Goal: Task Accomplishment & Management: Complete application form

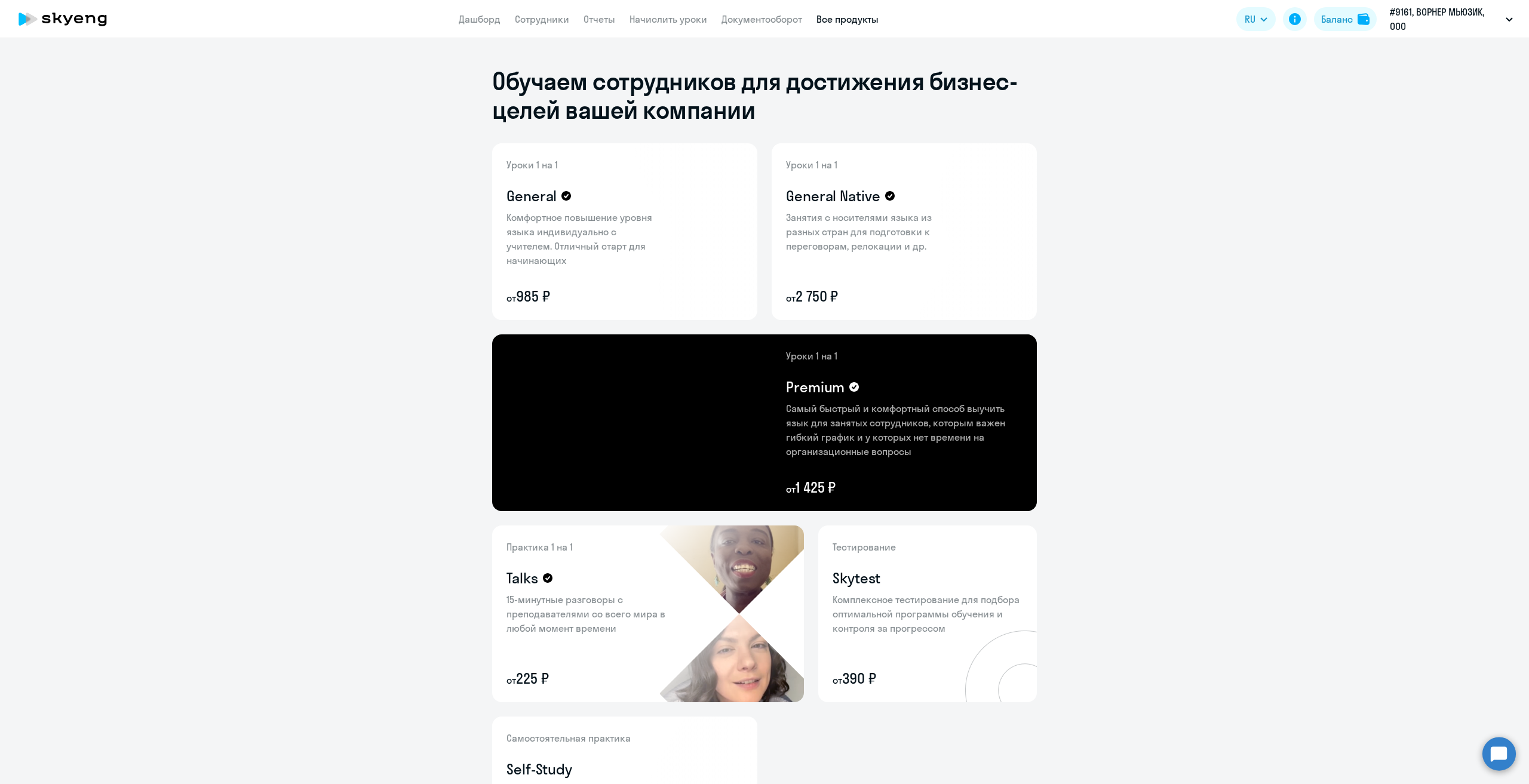
click at [89, 29] on icon at bounding box center [63, 19] width 105 height 30
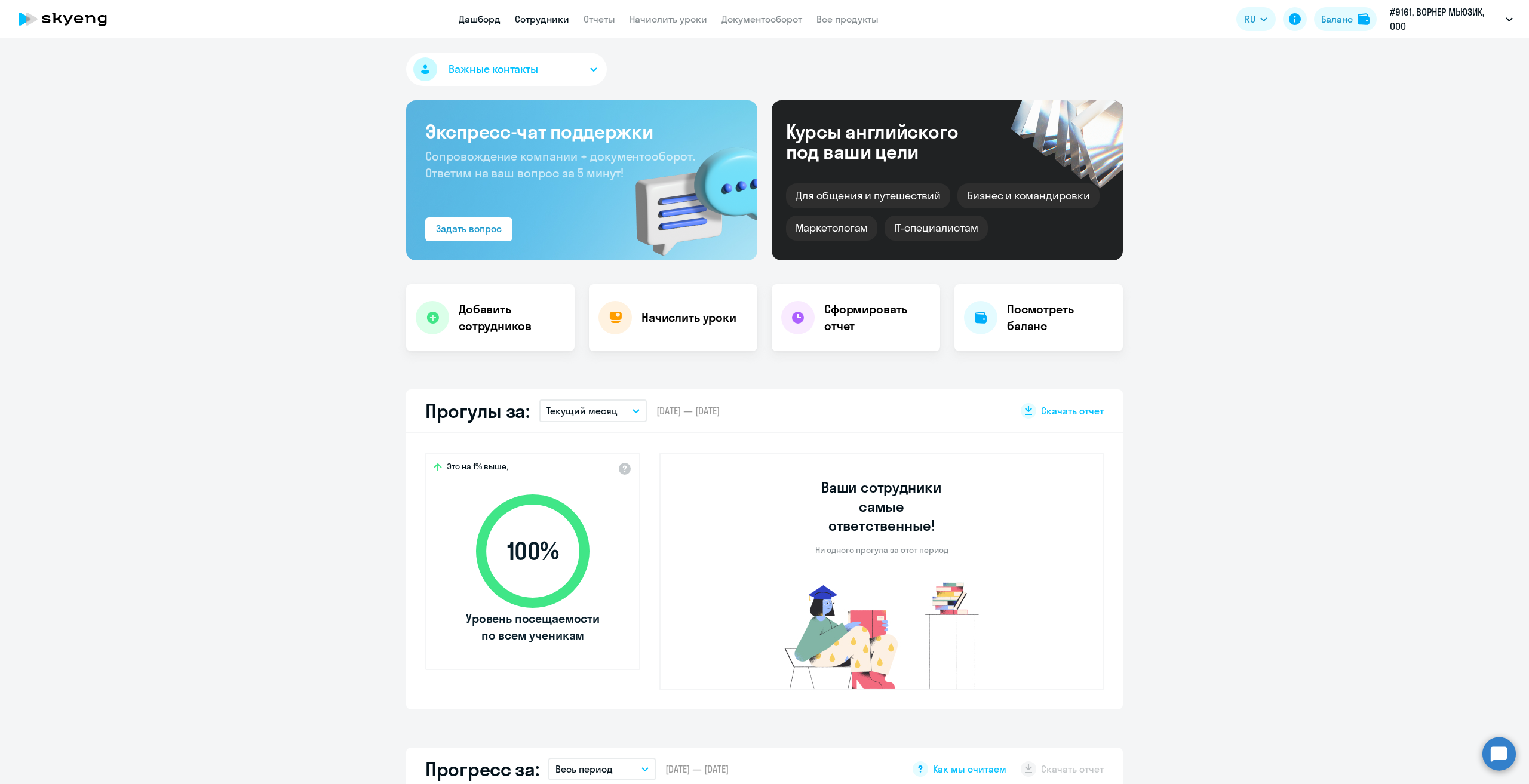
click at [531, 21] on link "Сотрудники" at bounding box center [542, 19] width 54 height 12
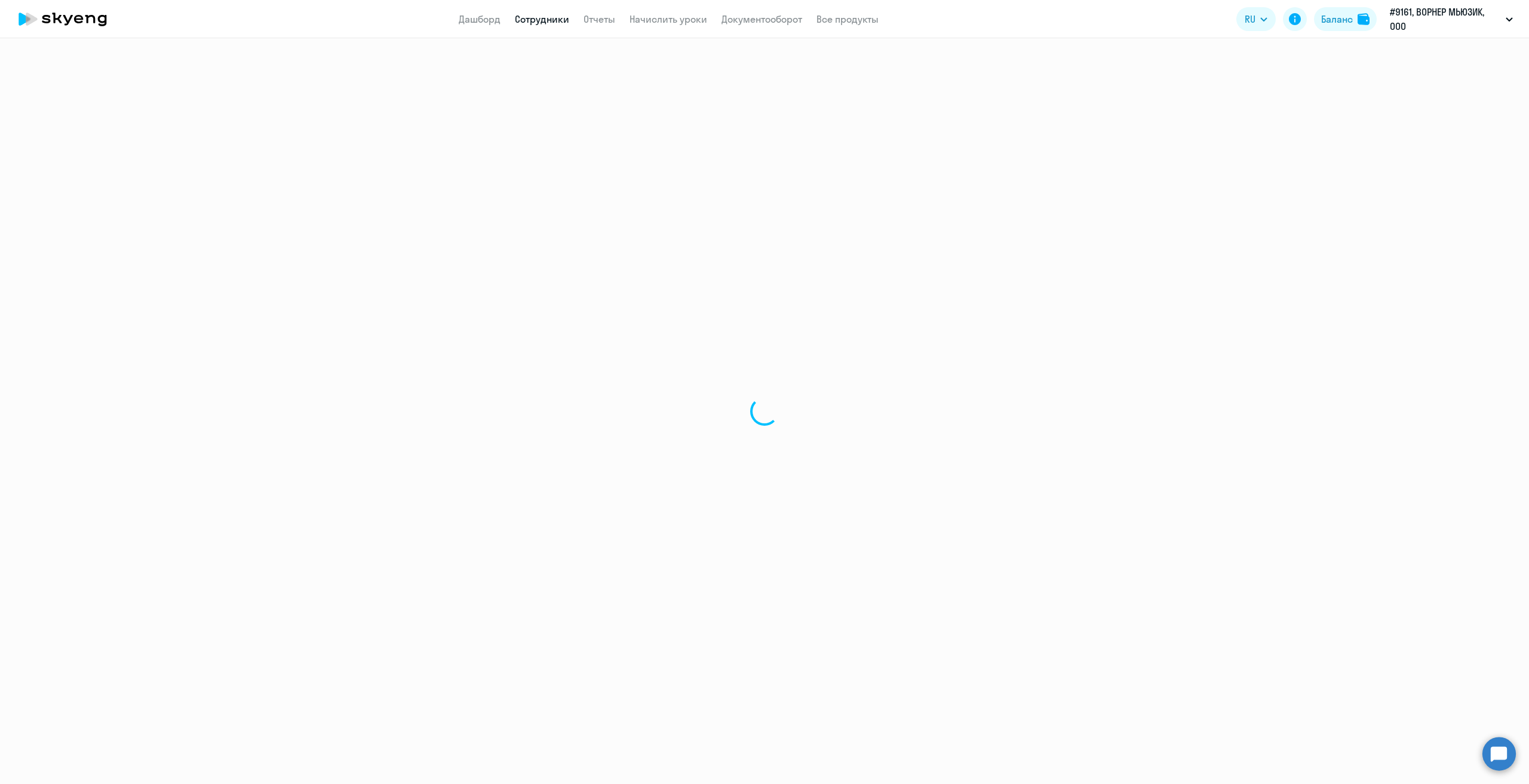
select select "30"
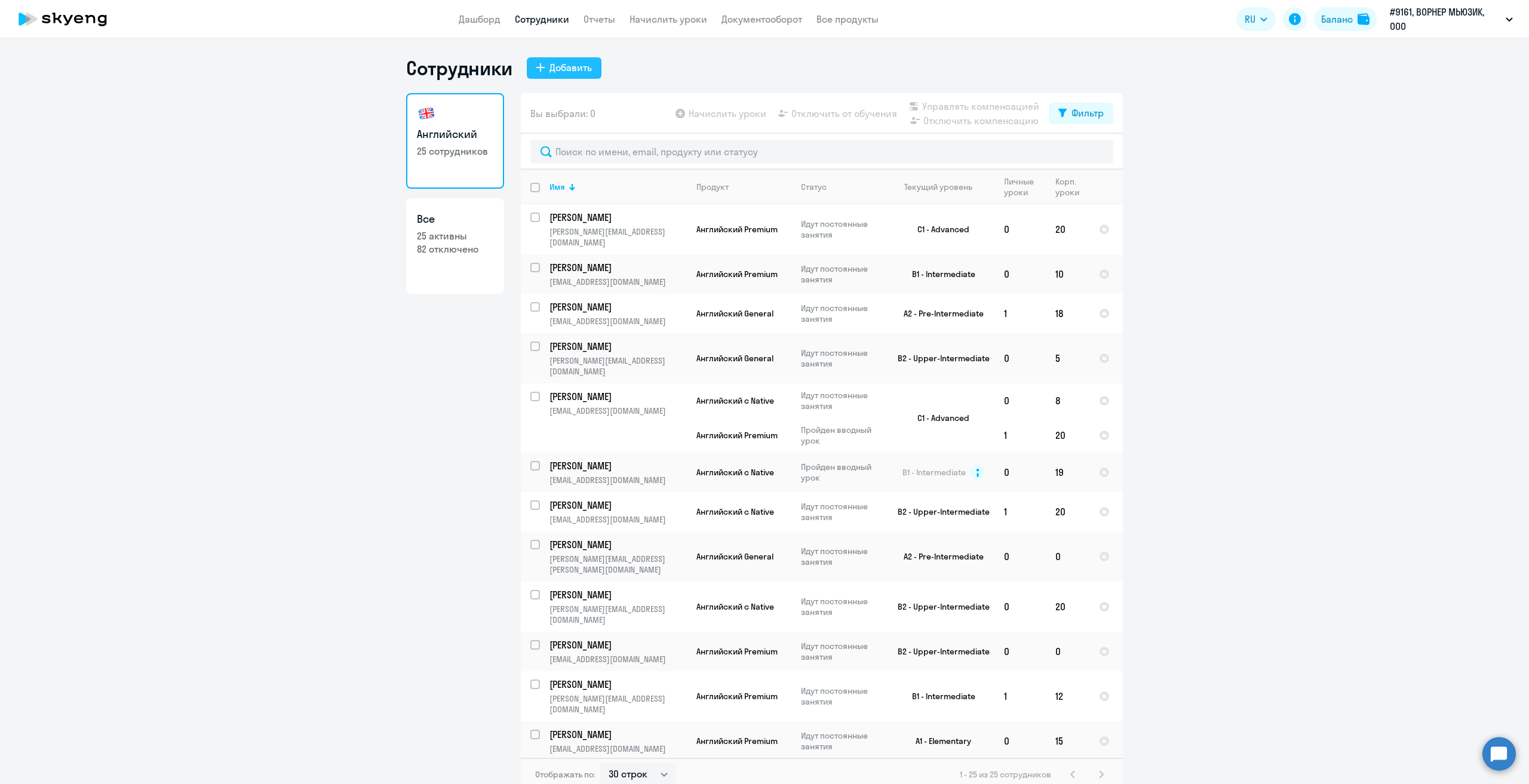
click at [573, 65] on div "Добавить" at bounding box center [571, 67] width 43 height 15
select select "english_adult_not_native_speaker"
select select "3"
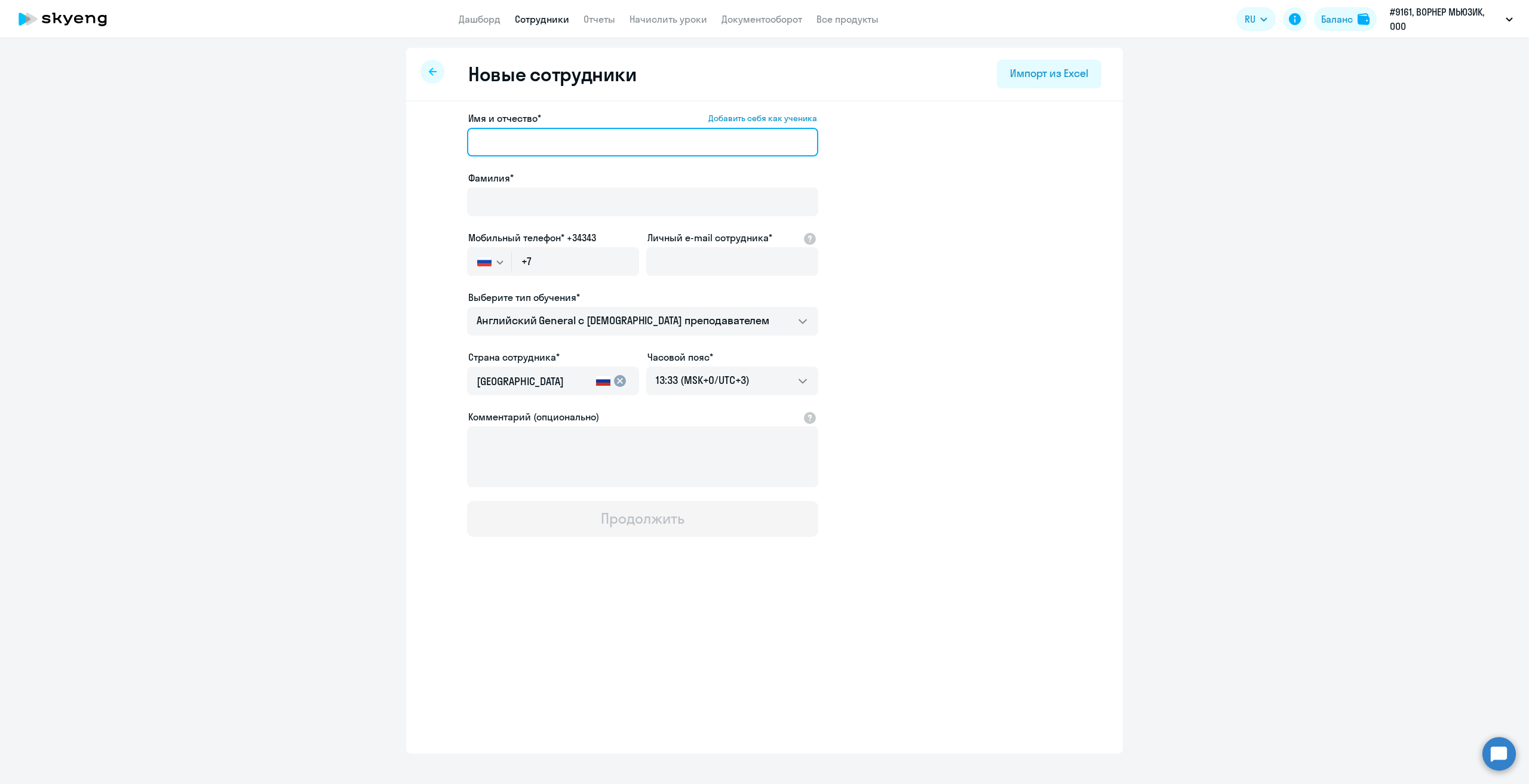
click at [544, 141] on input "Имя и отчество* Добавить себя как ученика" at bounding box center [643, 142] width 351 height 29
type input "М"
type input "[PERSON_NAME]"
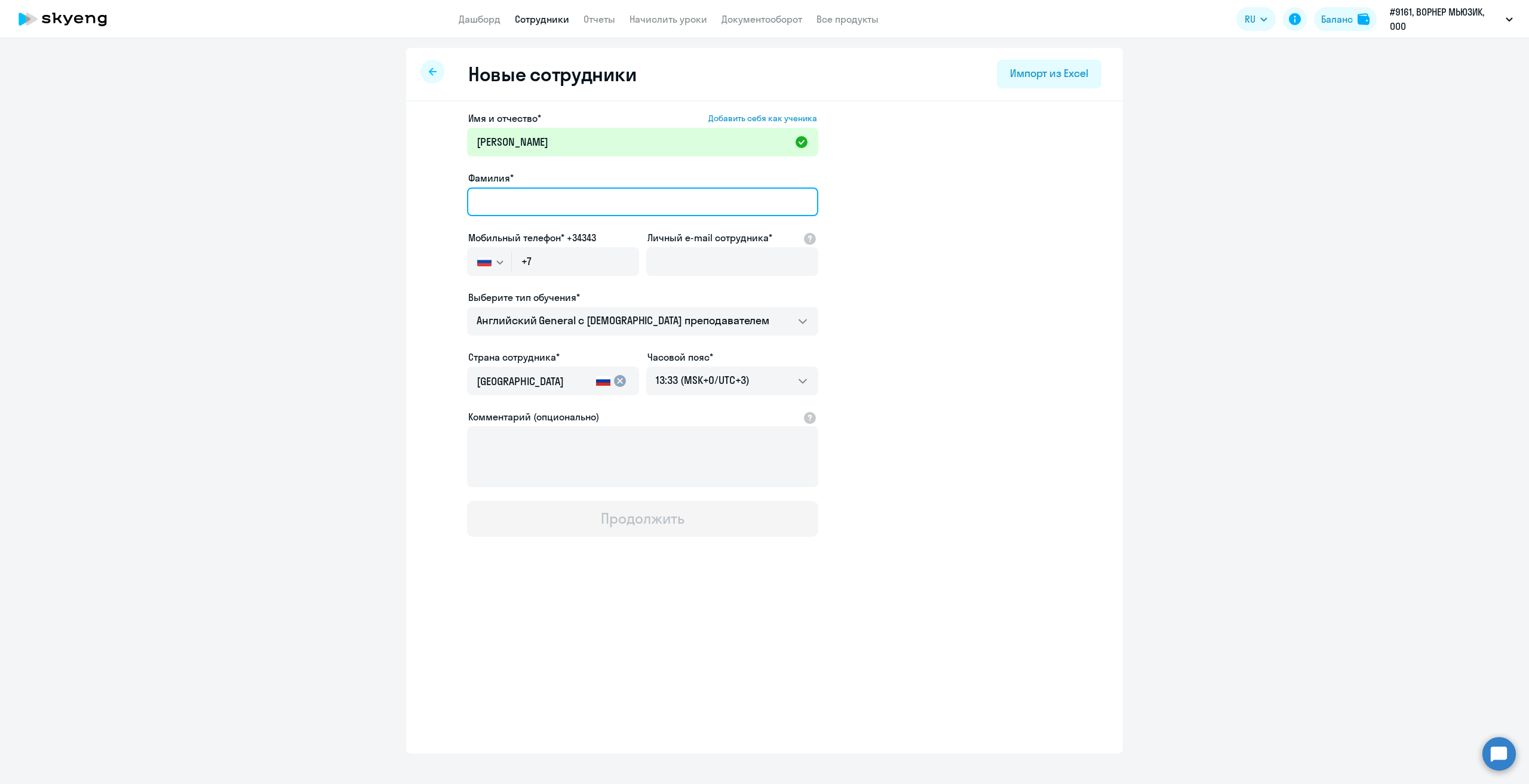
click at [522, 196] on input "Фамилия*" at bounding box center [643, 201] width 351 height 29
type input "[PERSON_NAME]"
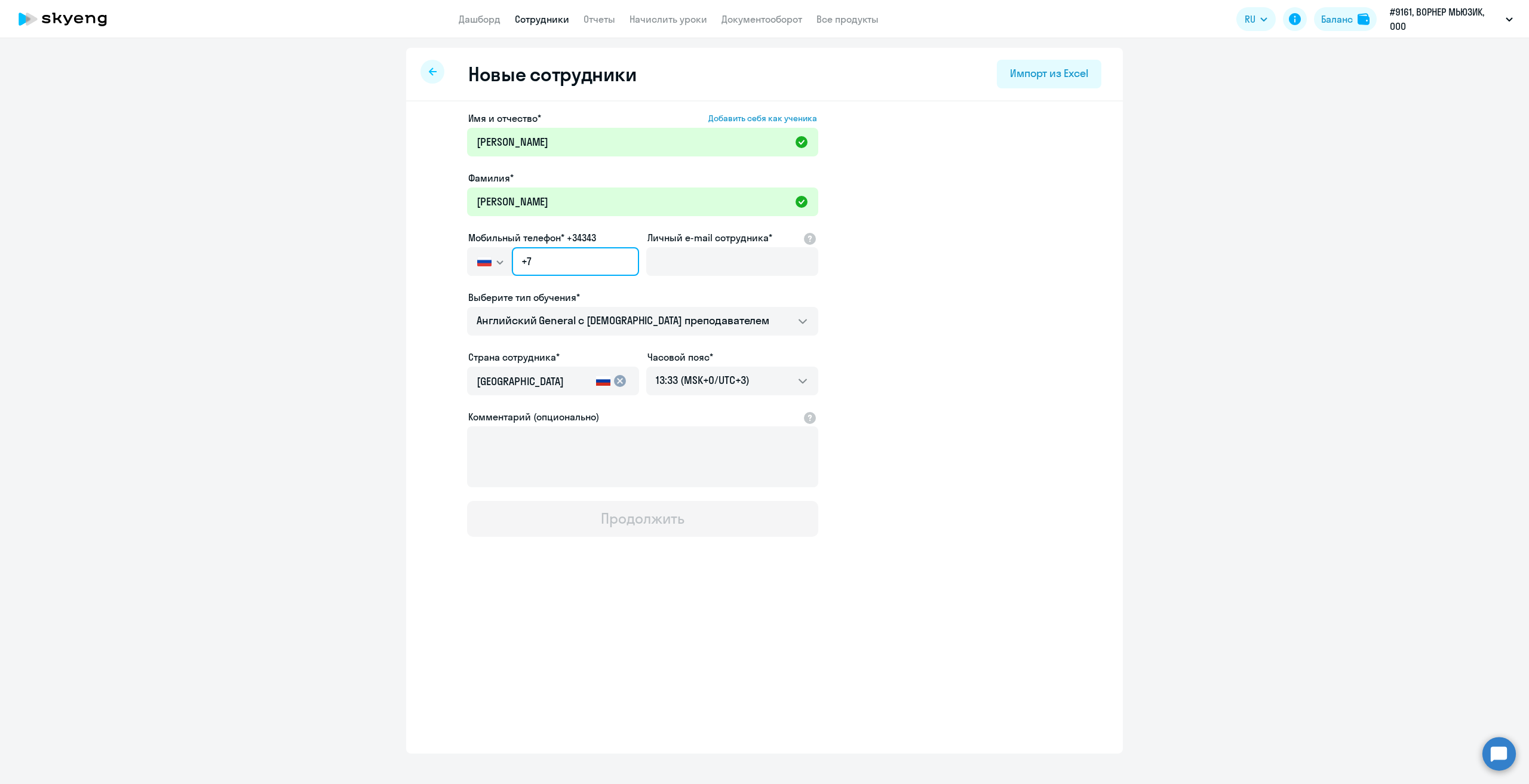
click at [544, 267] on input "+7" at bounding box center [575, 261] width 127 height 29
type input "[PHONE_NUMBER]"
click at [691, 267] on input "Личный e-mail сотрудника*" at bounding box center [732, 261] width 172 height 29
paste input "[PERSON_NAME][EMAIL_ADDRESS][DOMAIN_NAME]"
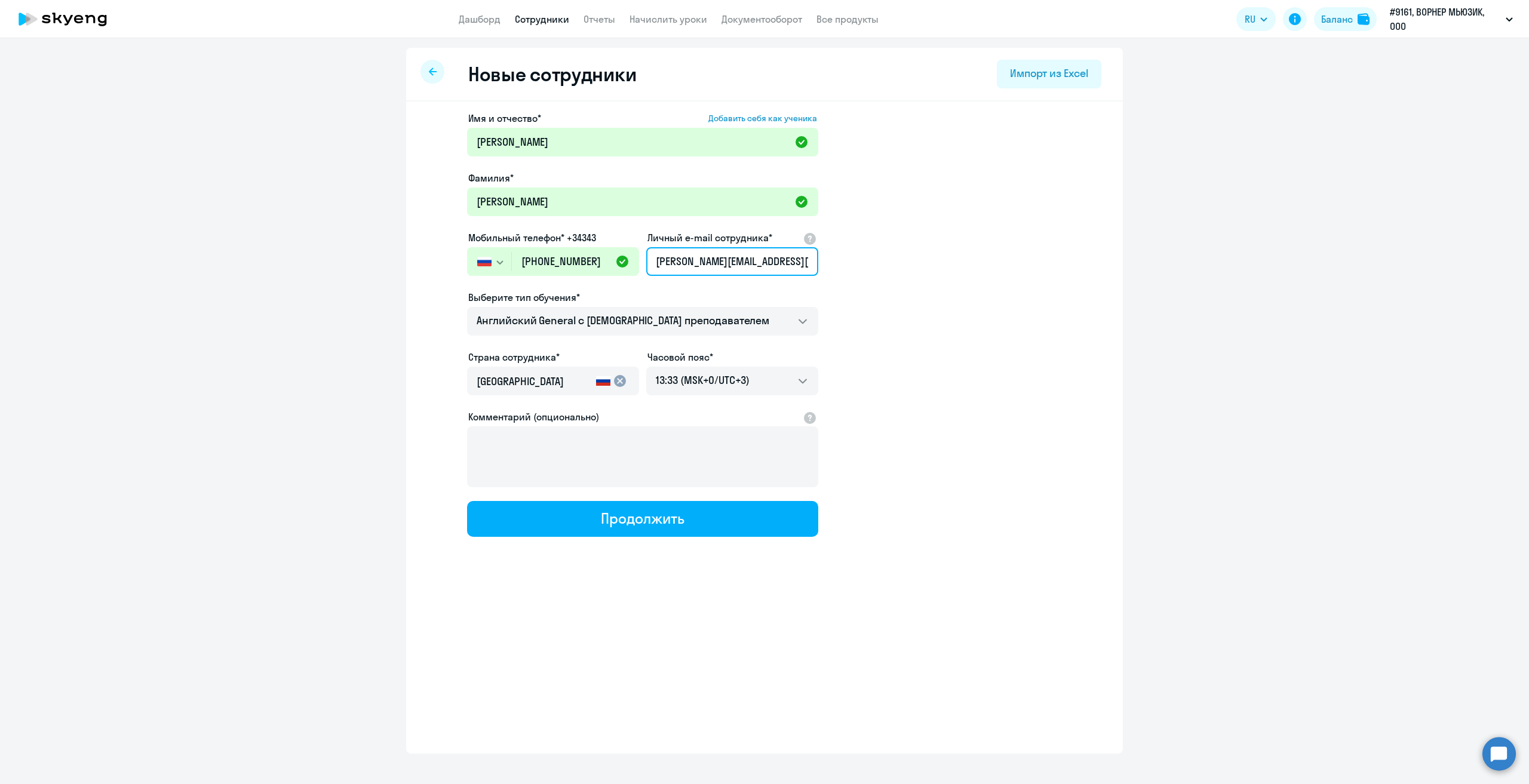
scroll to position [0, 14]
type input "[PERSON_NAME][EMAIL_ADDRESS][DOMAIN_NAME]"
click at [896, 305] on app-new-student-form "Имя и отчество* Добавить себя как ученика [PERSON_NAME]* [PERSON_NAME] Мобильны…" at bounding box center [764, 324] width 678 height 425
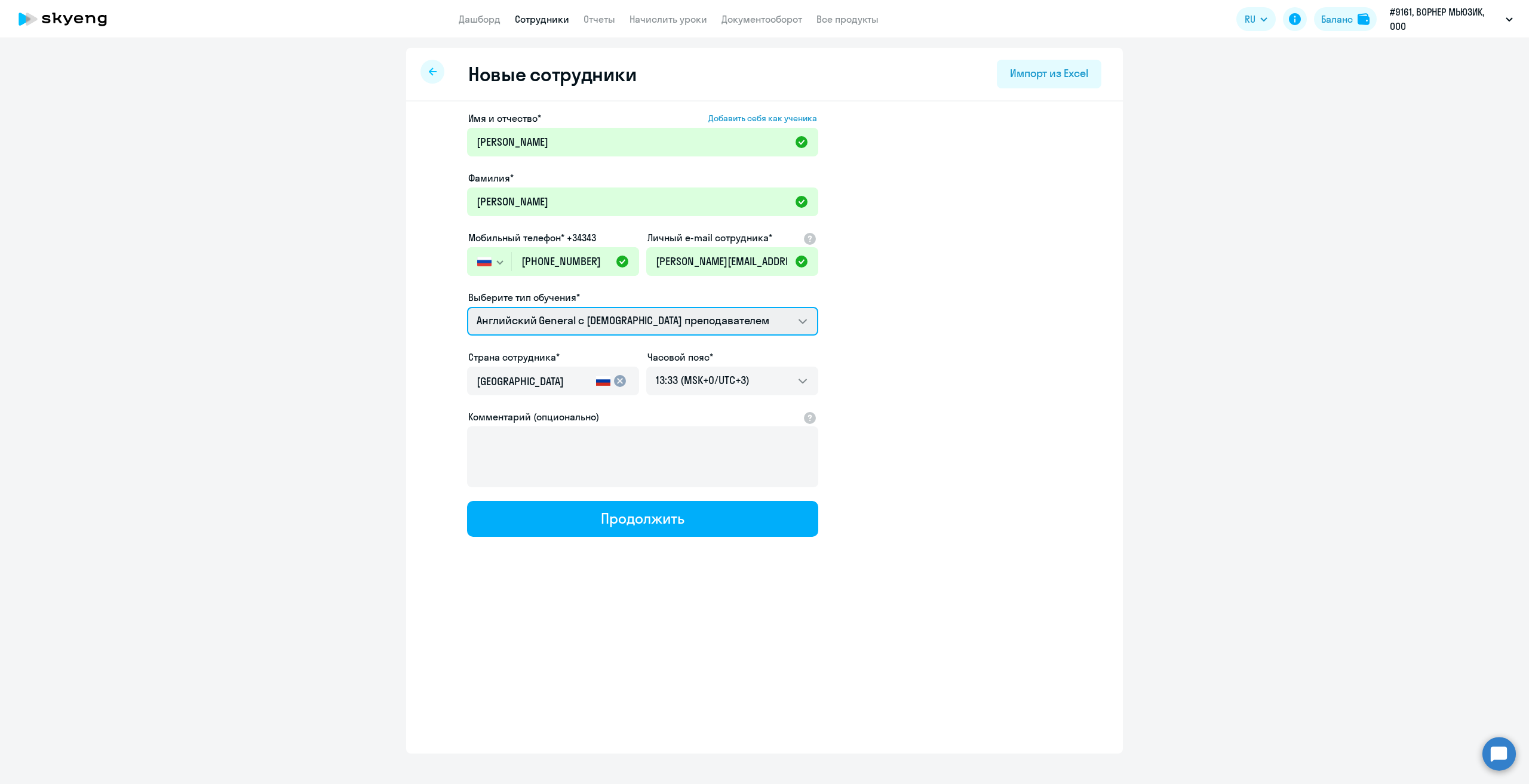
click at [642, 316] on select "Премиум [DEMOGRAPHIC_DATA] с русскоговорящим преподавателем Английский General …" at bounding box center [643, 321] width 351 height 29
select select "english_adult_native_speaker"
click at [467, 307] on select "Премиум [DEMOGRAPHIC_DATA] с русскоговорящим преподавателем Английский General …" at bounding box center [643, 321] width 351 height 29
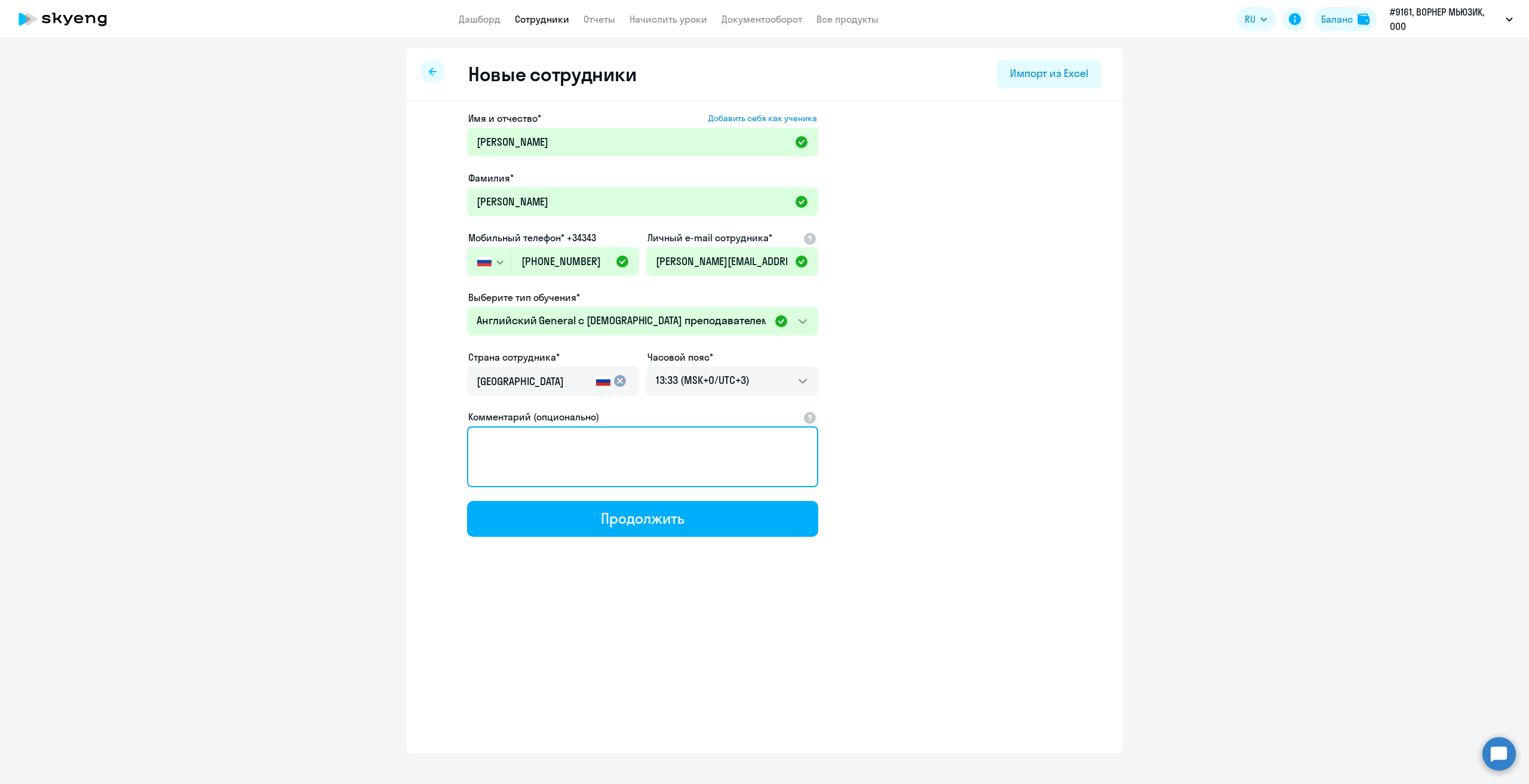
click at [578, 450] on textarea "Комментарий (опционально)" at bounding box center [643, 456] width 351 height 61
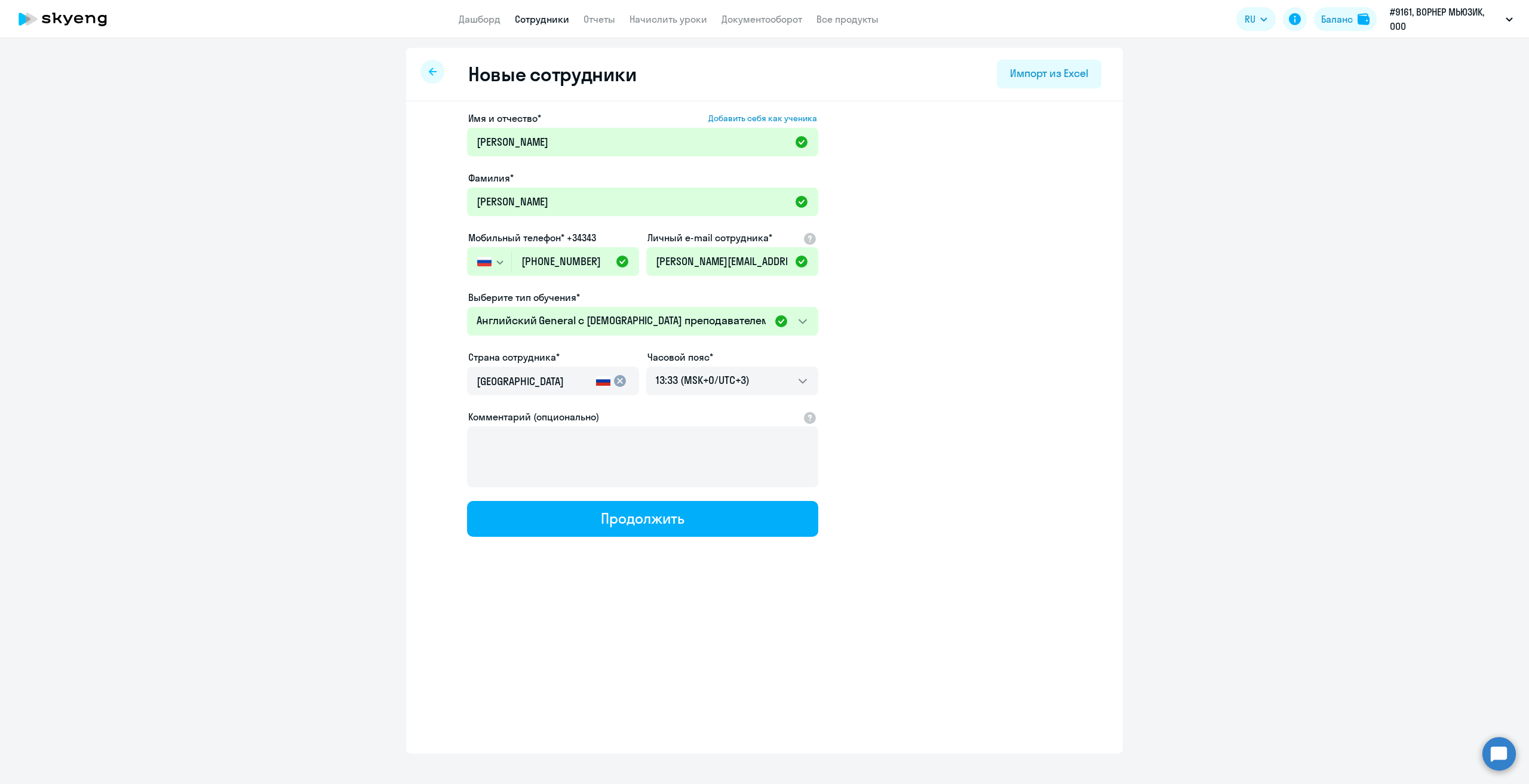
click at [842, 380] on app-new-student-form "Имя и отчество* Добавить себя как ученика [PERSON_NAME]* [PERSON_NAME] Мобильны…" at bounding box center [764, 324] width 678 height 425
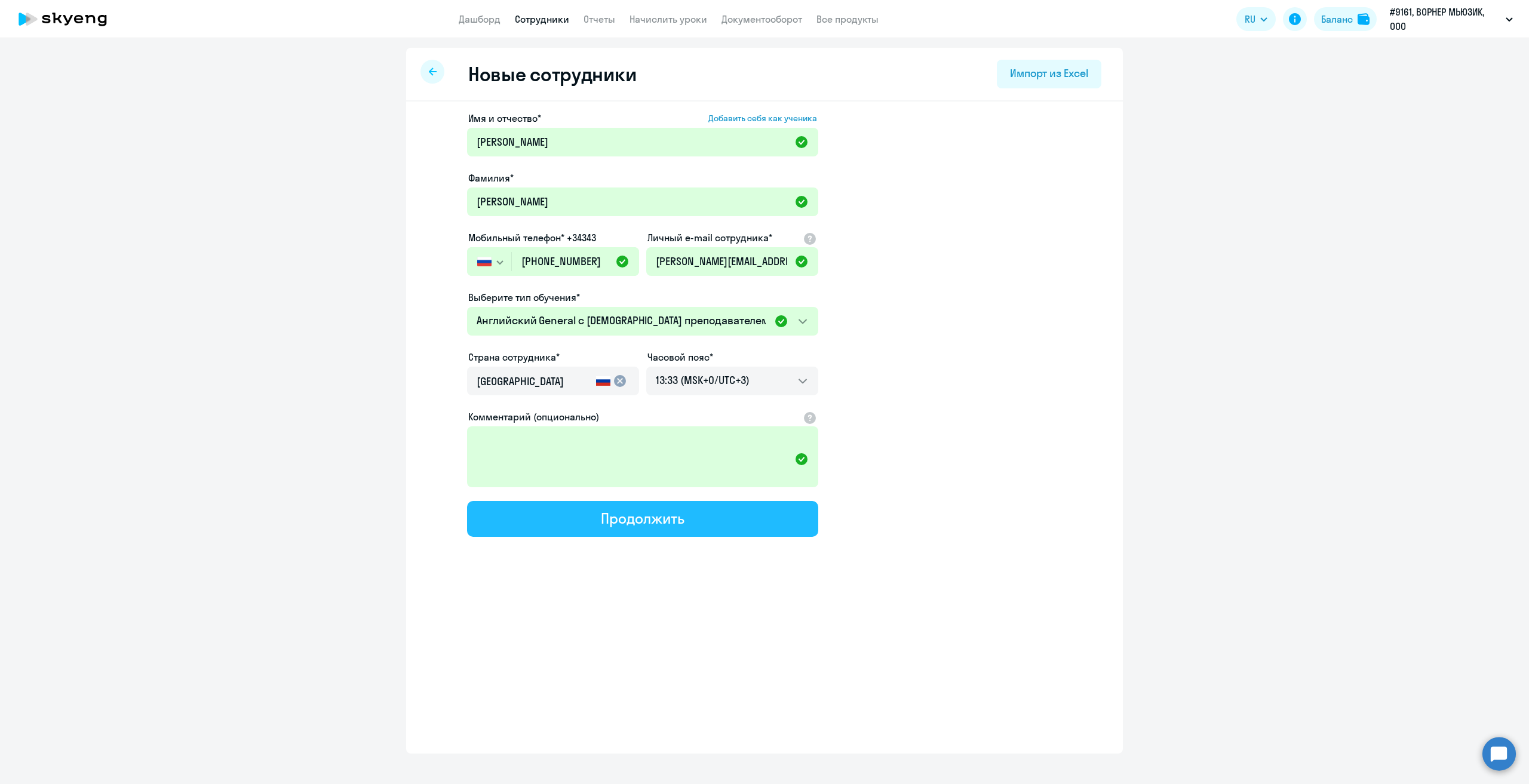
click at [610, 520] on div "Продолжить" at bounding box center [642, 518] width 83 height 19
select select "english_adult_native_speaker"
select select "3"
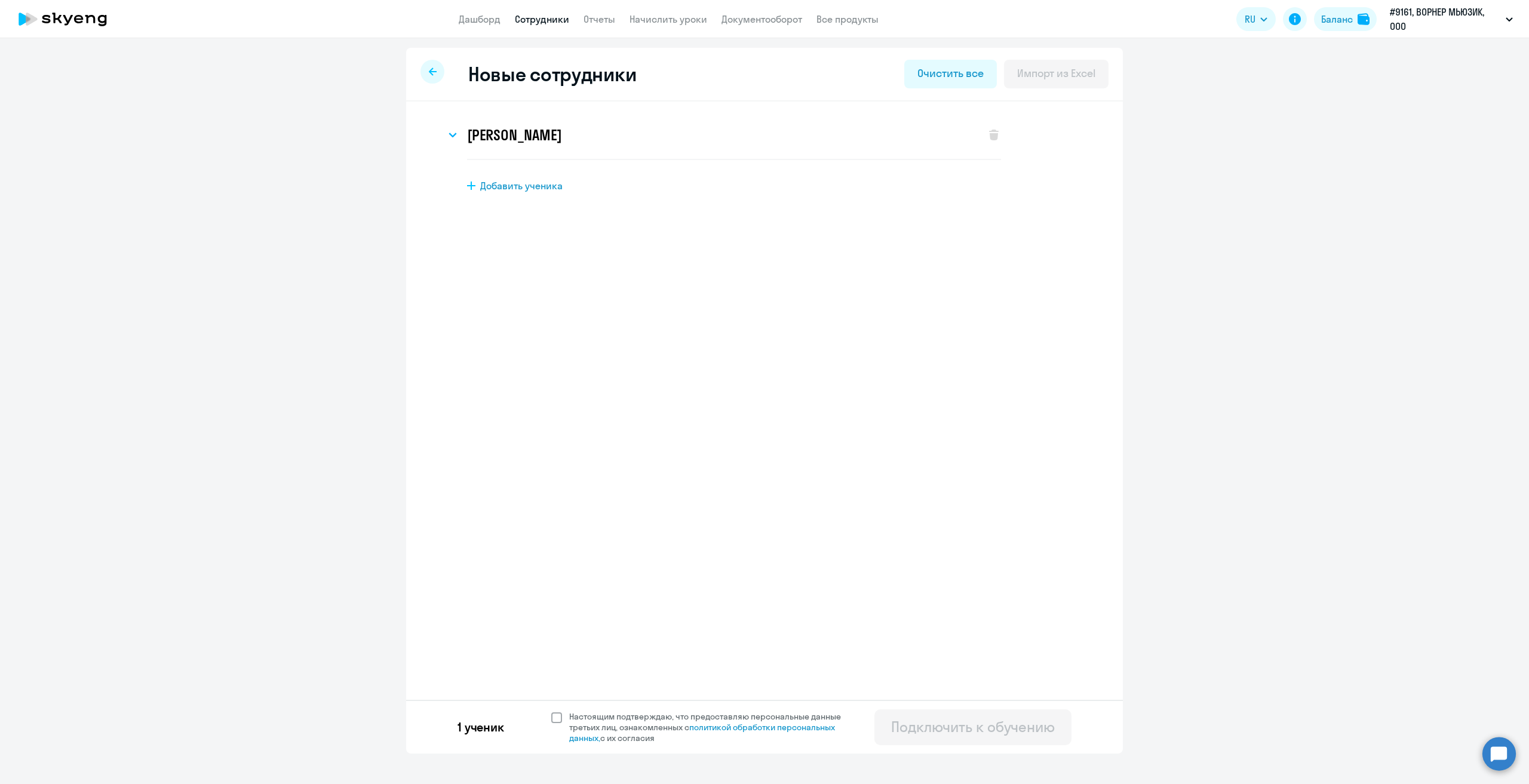
click at [557, 720] on span at bounding box center [557, 718] width 11 height 11
click at [551, 711] on input "Настоящим подтверждаю, что предоставляю персональные данные третьих лиц, ознако…" at bounding box center [551, 710] width 1 height 1
checkbox input "true"
click at [932, 731] on div "Подключить к обучению" at bounding box center [973, 726] width 164 height 19
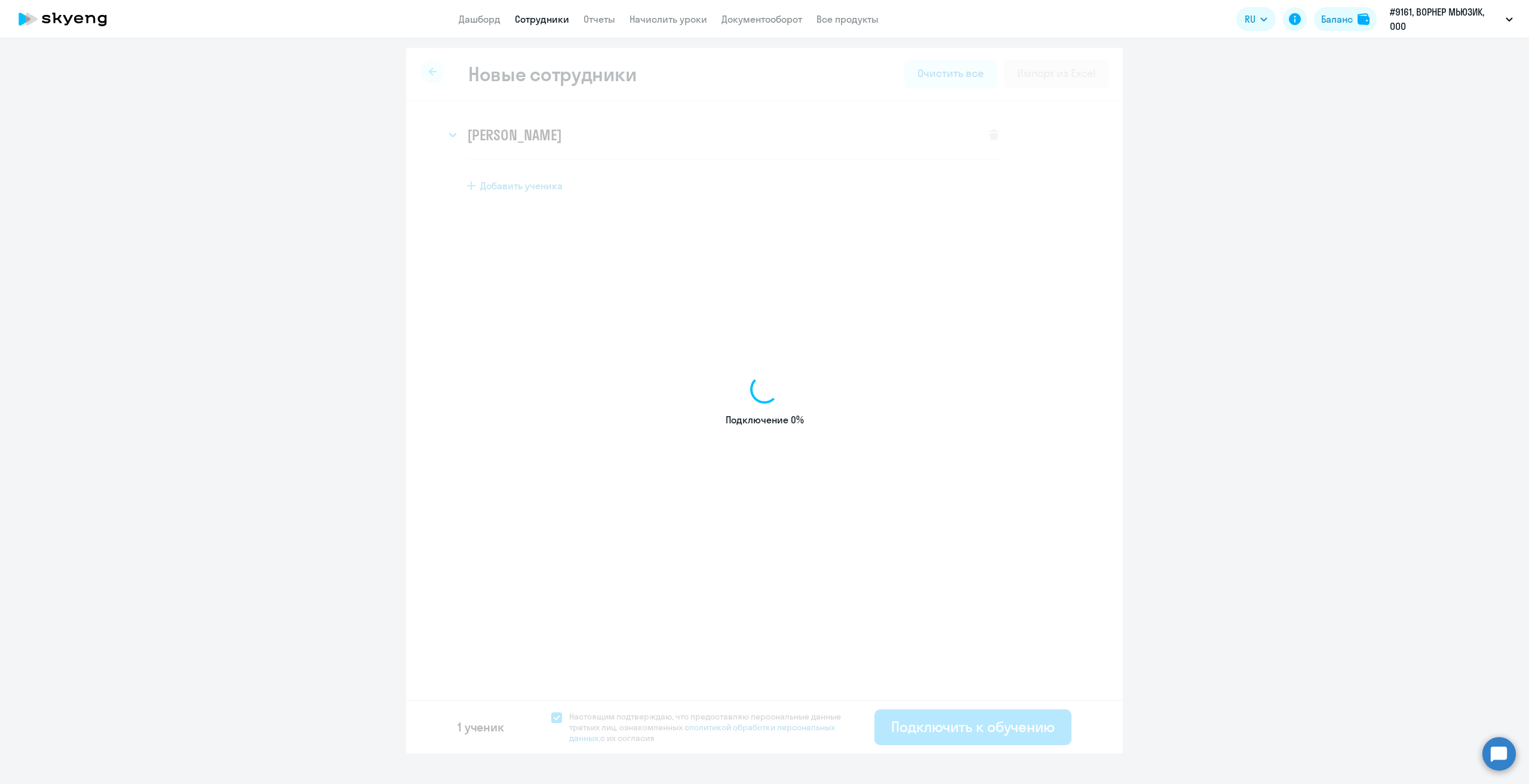
select select "english_adult_native_speaker"
select select "3"
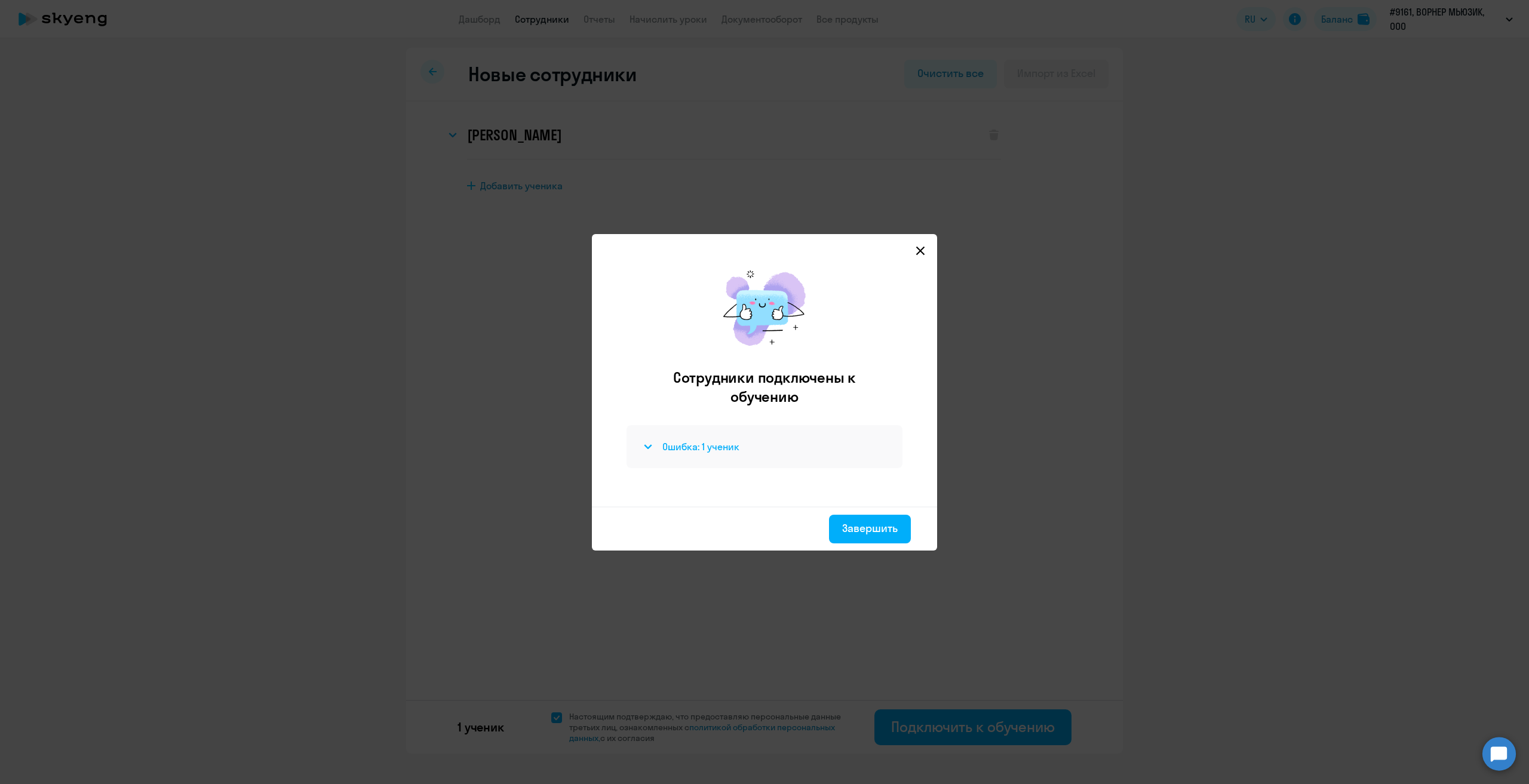
click at [698, 442] on h4 "Ошибка: 1 ученик" at bounding box center [700, 447] width 77 height 13
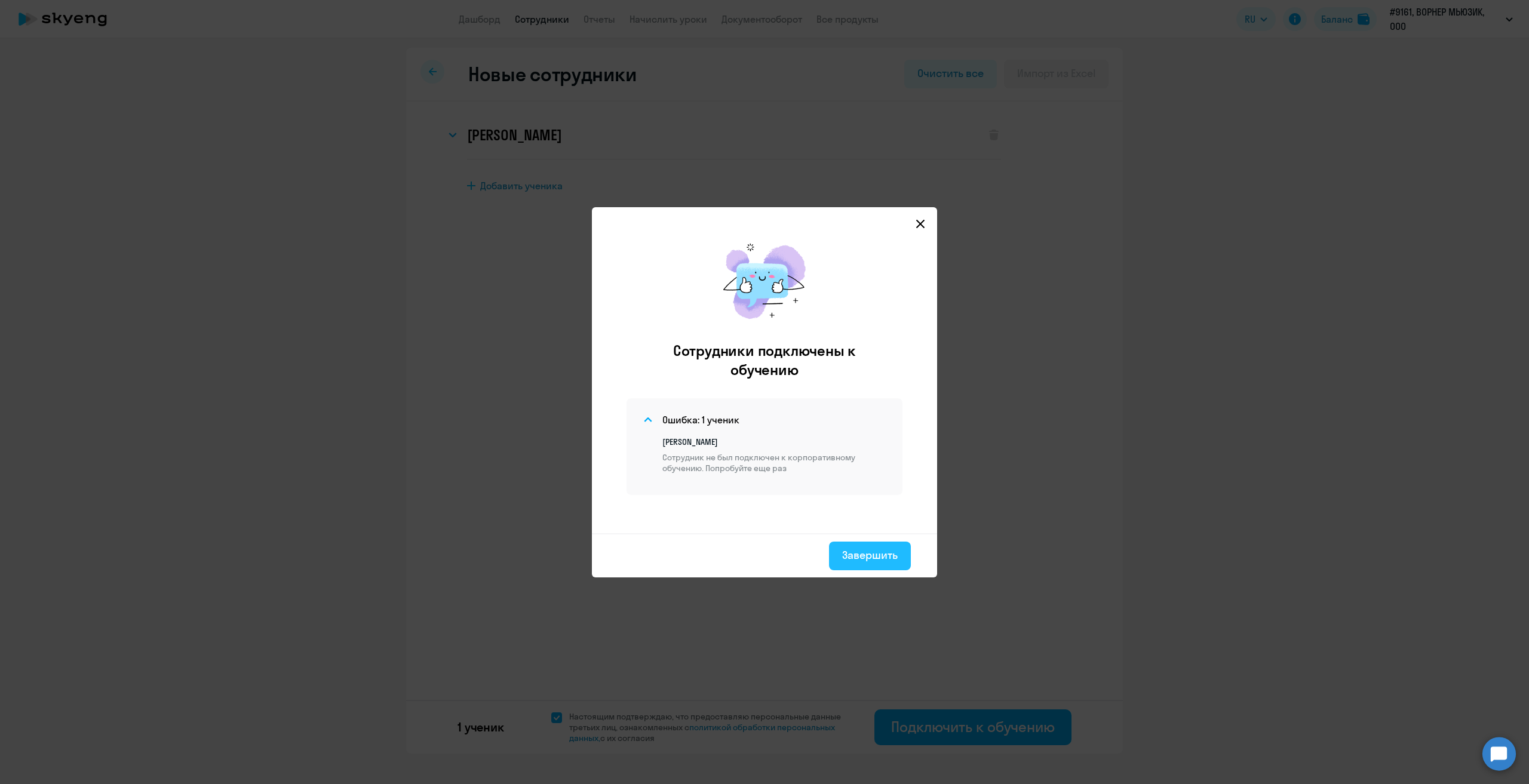
click at [863, 553] on div "Завершить" at bounding box center [869, 555] width 55 height 16
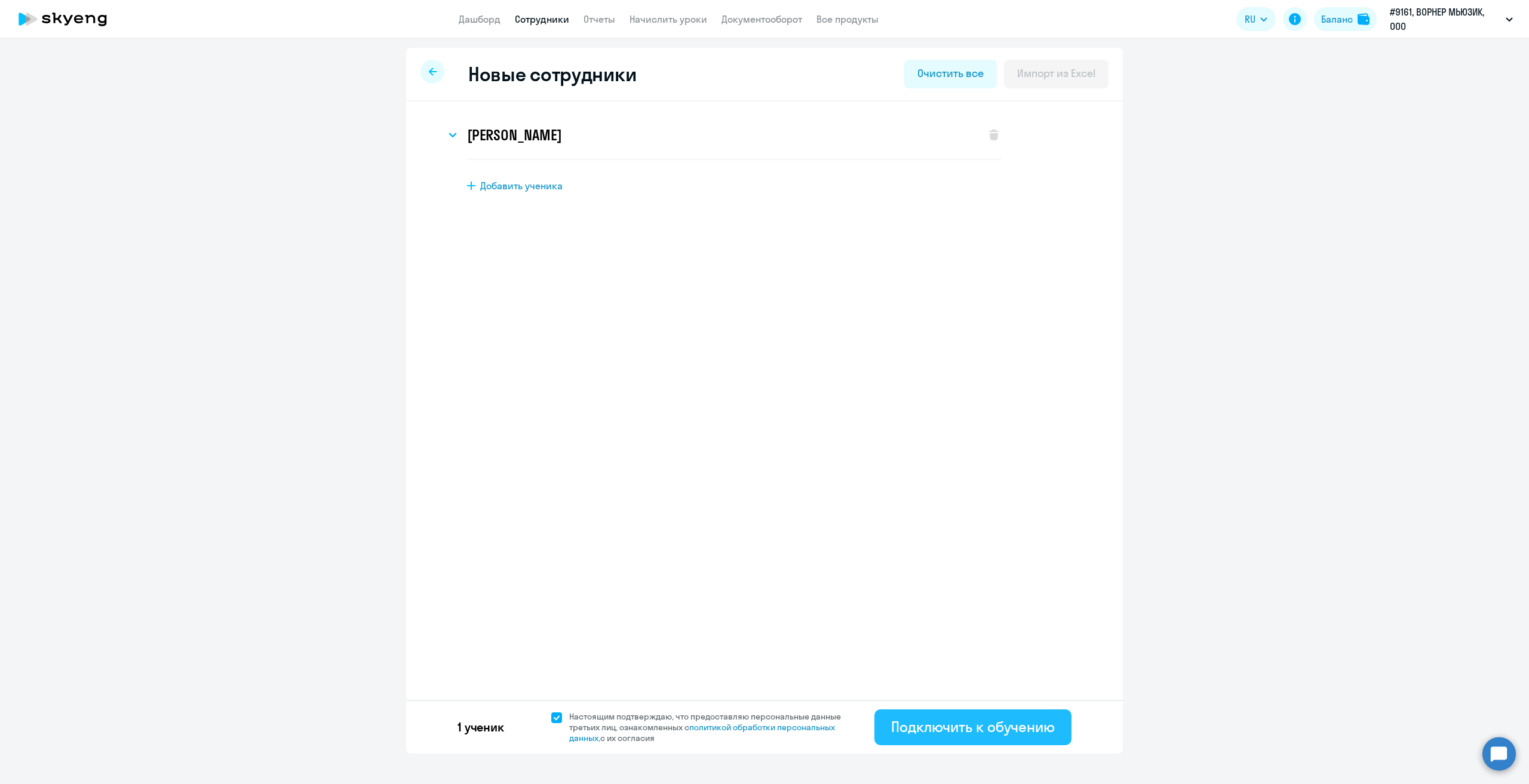
click at [940, 732] on div "Подключить к обучению" at bounding box center [973, 726] width 164 height 19
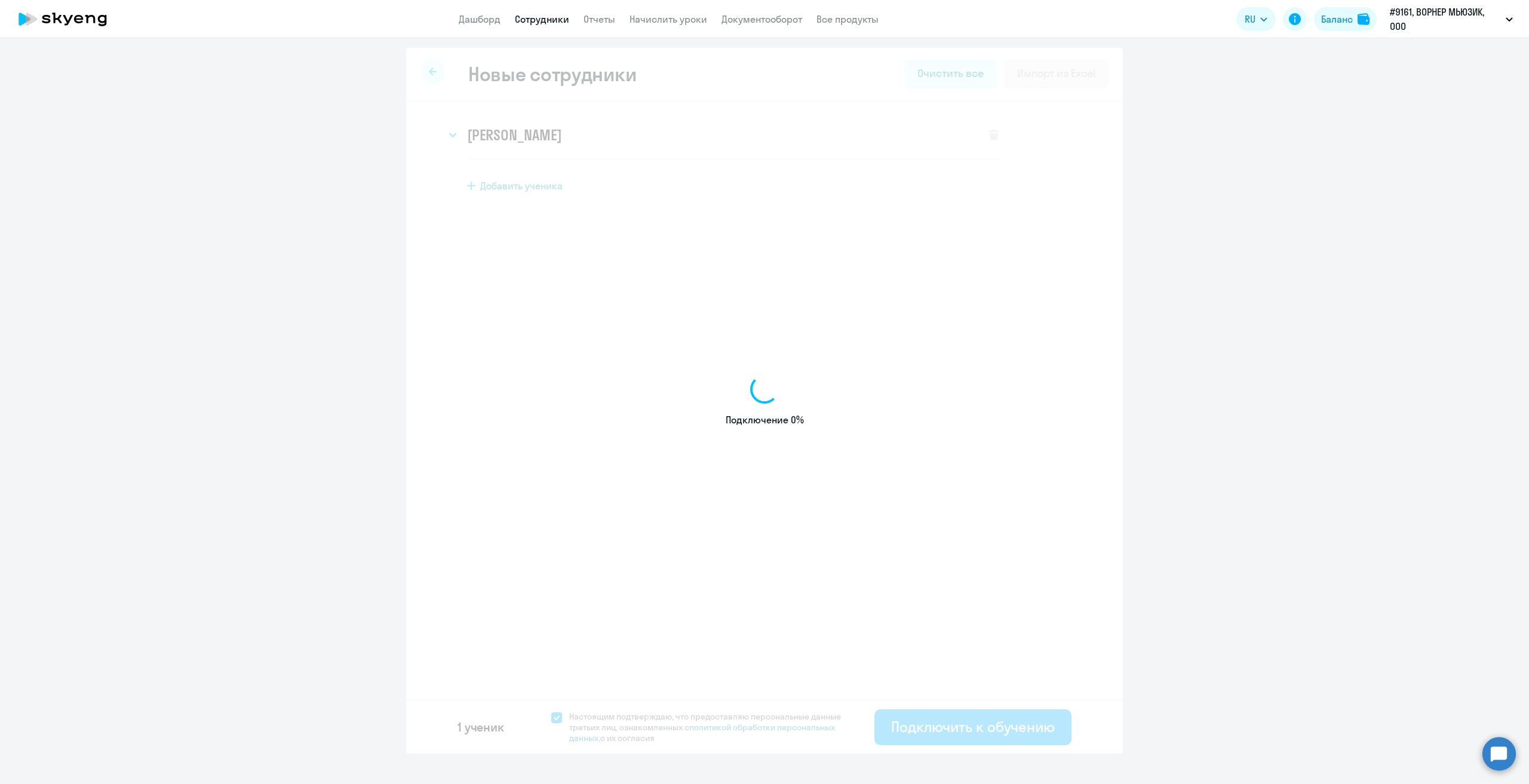
click at [1139, 500] on ng-component "Новые сотрудники Очистить все Импорт из Excel [PERSON_NAME] Имя и отчество* Доб…" at bounding box center [764, 401] width 1529 height 706
select select "english_adult_native_speaker"
select select "3"
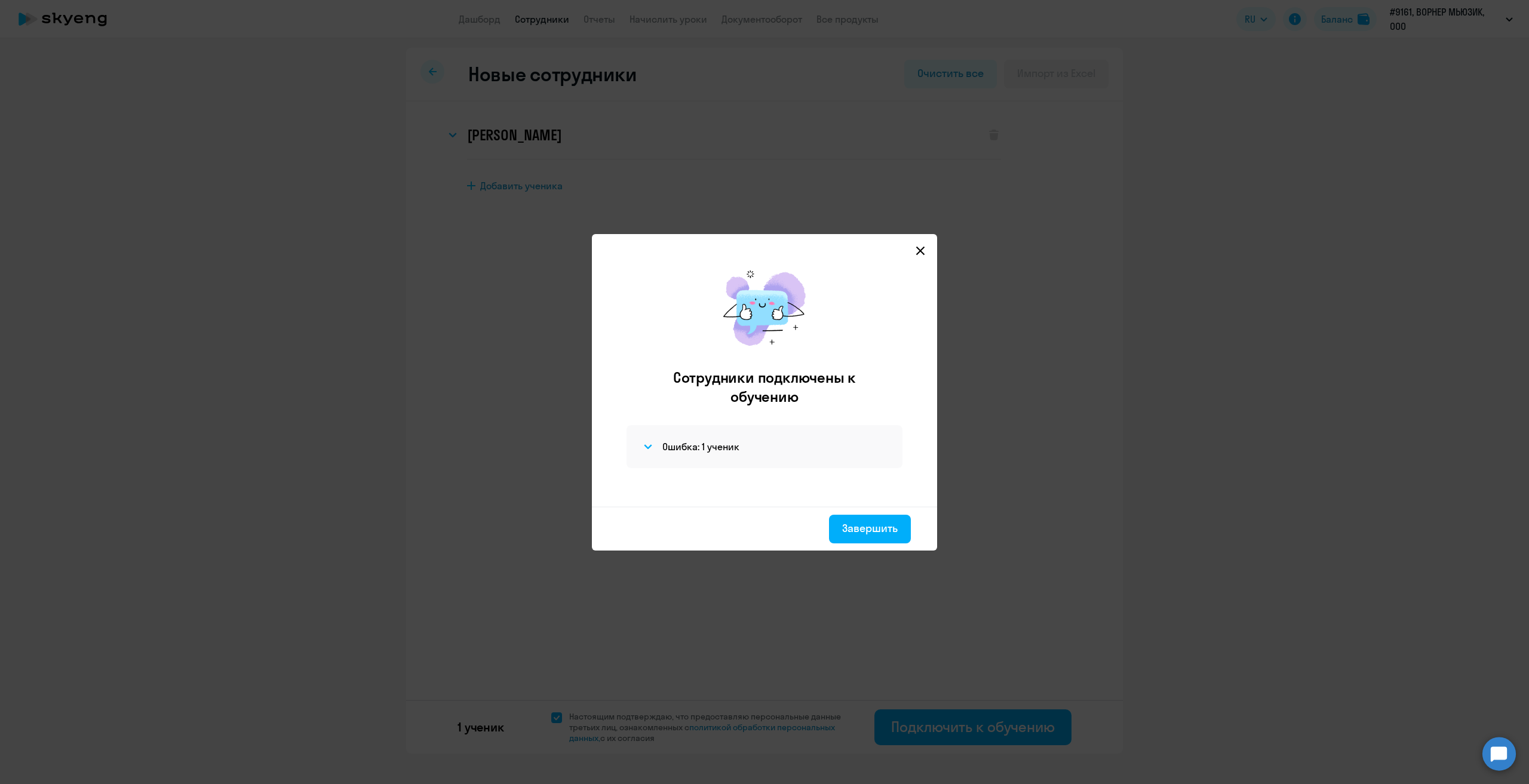
click at [921, 255] on svg-icon at bounding box center [920, 251] width 15 height 15
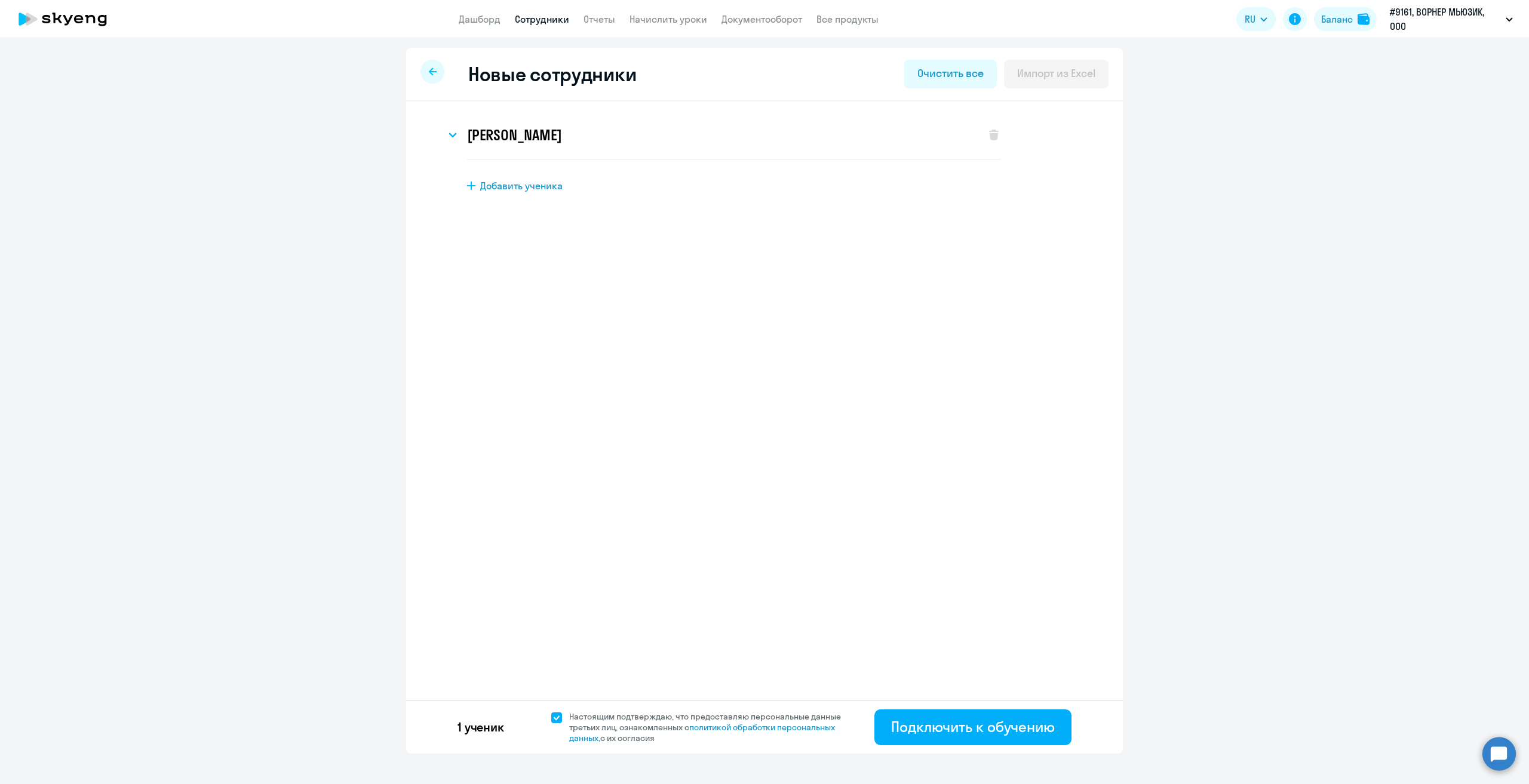
click at [424, 65] on div at bounding box center [432, 71] width 24 height 24
select select "30"
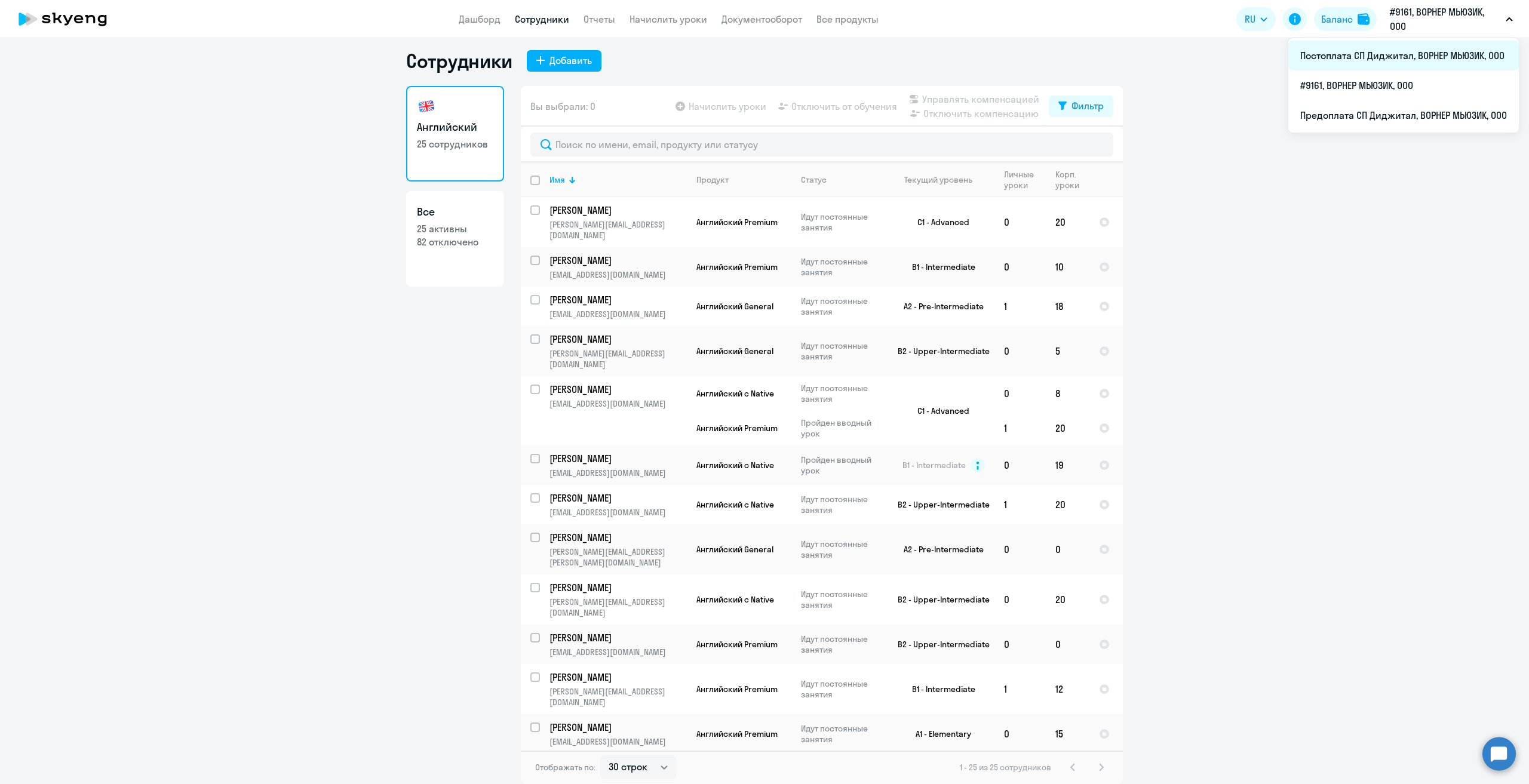
click at [1369, 58] on li "Постоплата СП Диджитал, ВОРНЕР МЬЮЗИК, ООО" at bounding box center [1403, 55] width 230 height 30
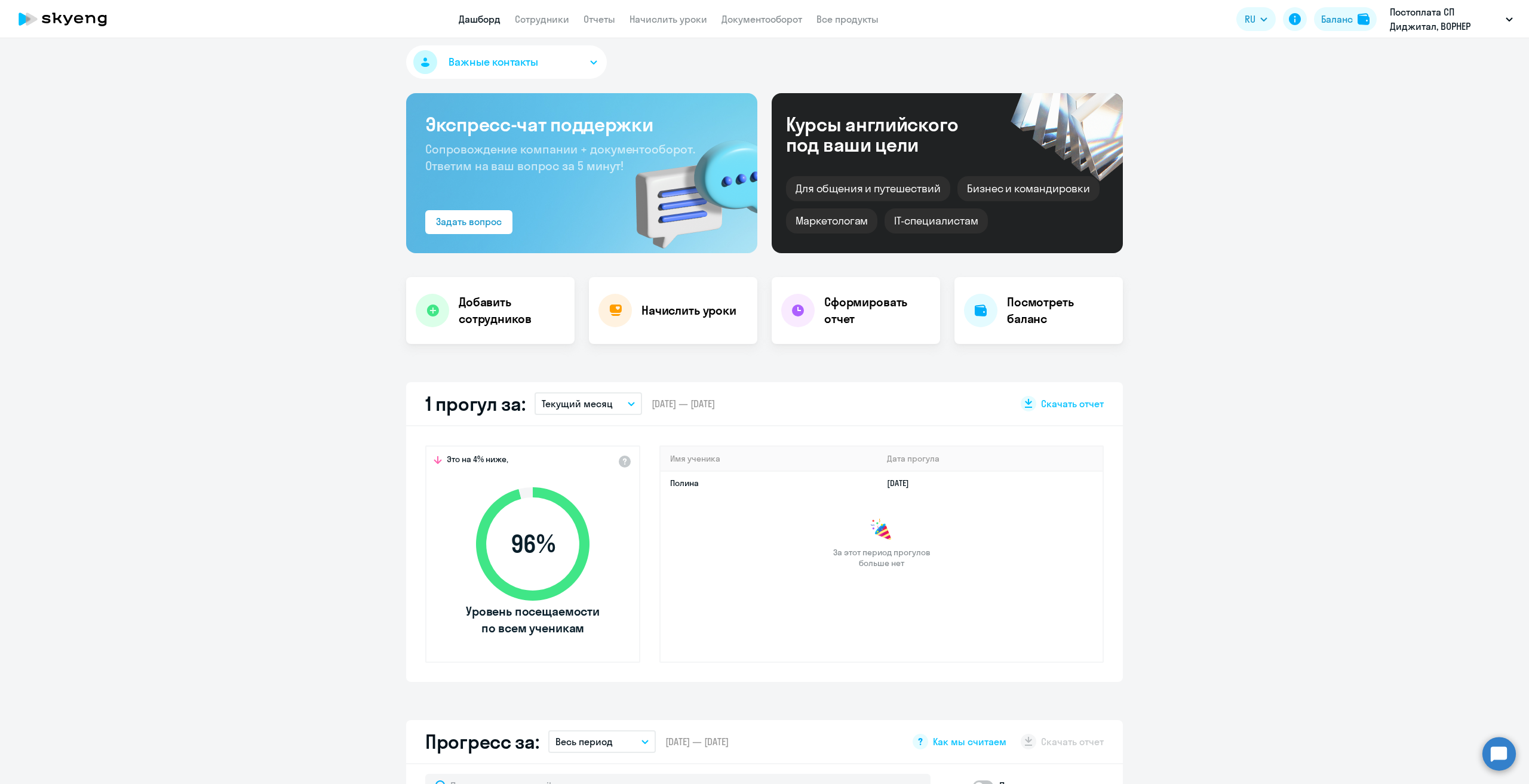
select select "30"
click at [536, 27] on app-header "Дашборд Сотрудники Отчеты Начислить уроки Документооборот Все продукты Дашборд …" at bounding box center [764, 19] width 1529 height 38
click at [536, 26] on app-menu-item-link "Сотрудники" at bounding box center [542, 19] width 54 height 15
click at [536, 19] on link "Сотрудники" at bounding box center [542, 19] width 54 height 12
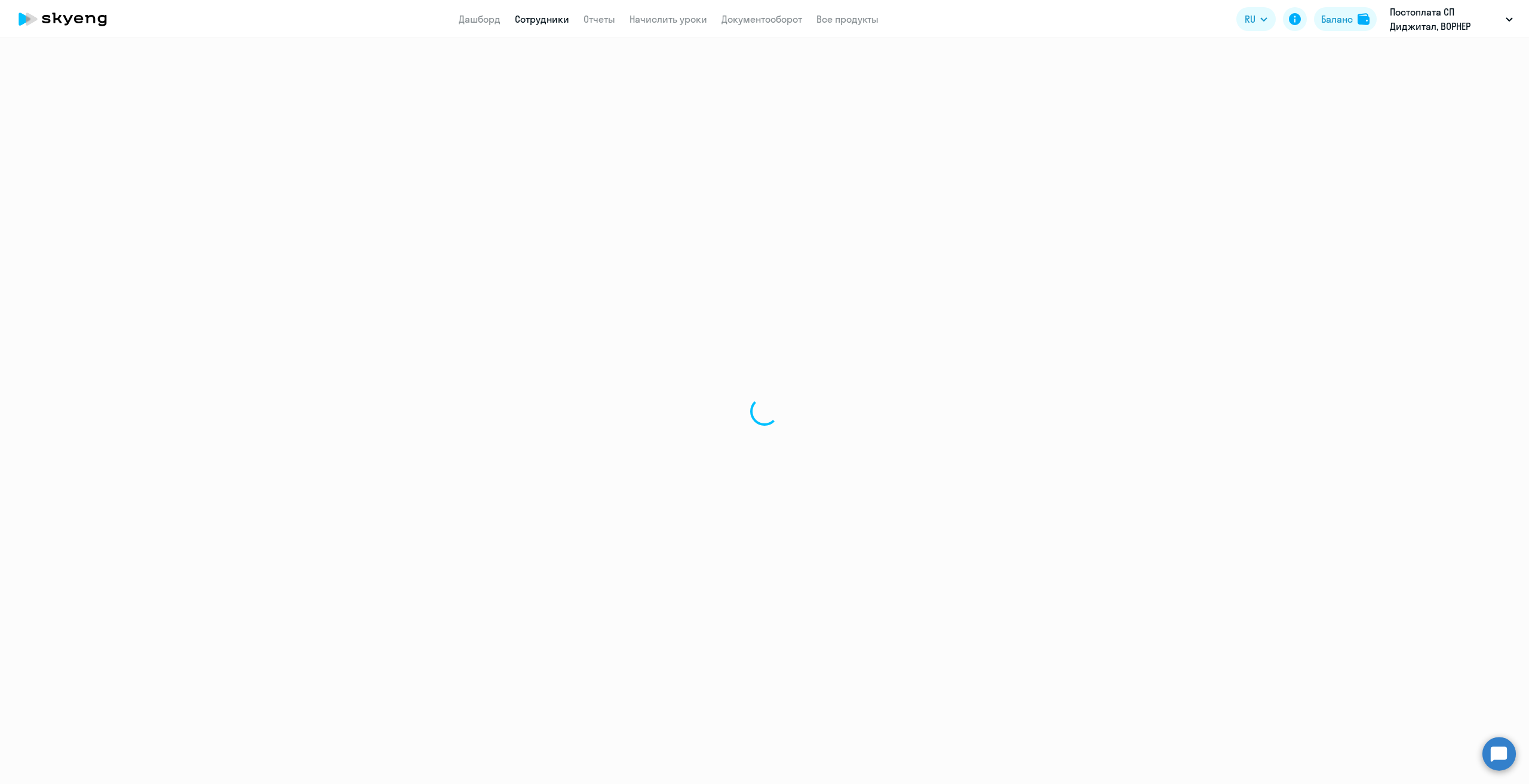
select select "30"
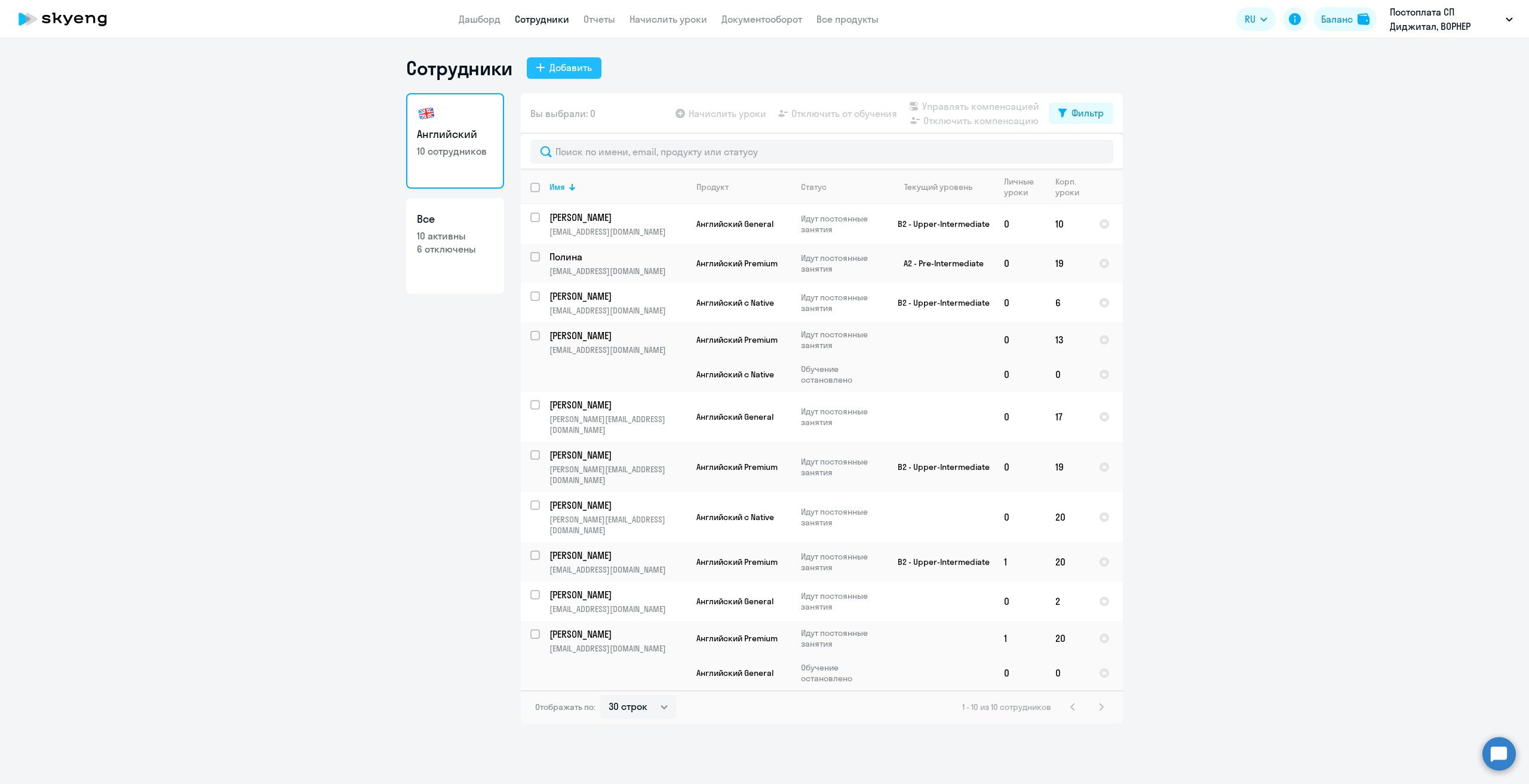
click at [564, 63] on div "Добавить" at bounding box center [571, 67] width 43 height 15
select select "english_adult_not_native_speaker"
select select "3"
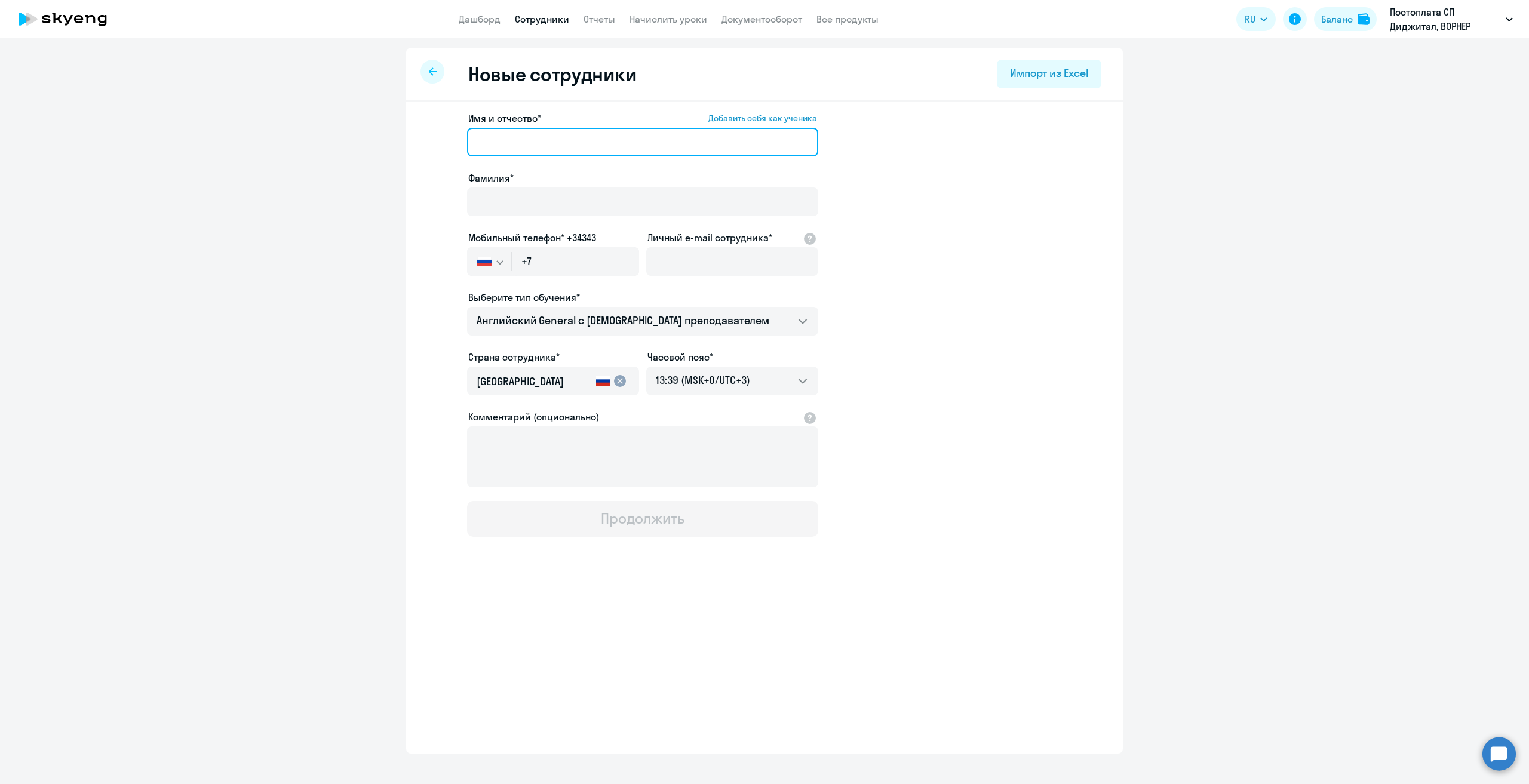
click at [546, 146] on input "Имя и отчество* Добавить себя как ученика" at bounding box center [643, 142] width 351 height 29
type input "[PERSON_NAME]"
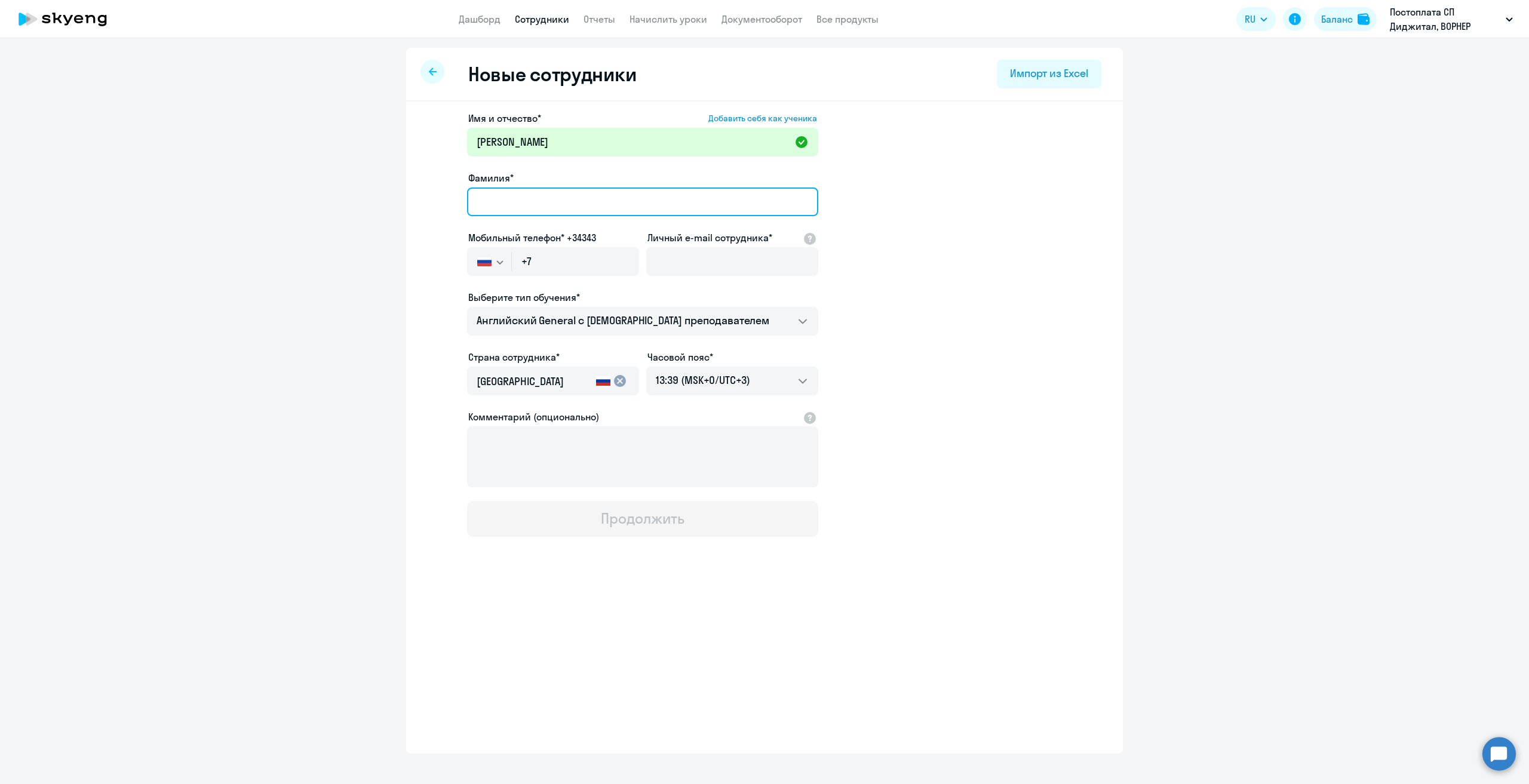
click at [544, 200] on input "Фамилия*" at bounding box center [643, 201] width 351 height 29
type input "[PERSON_NAME]"
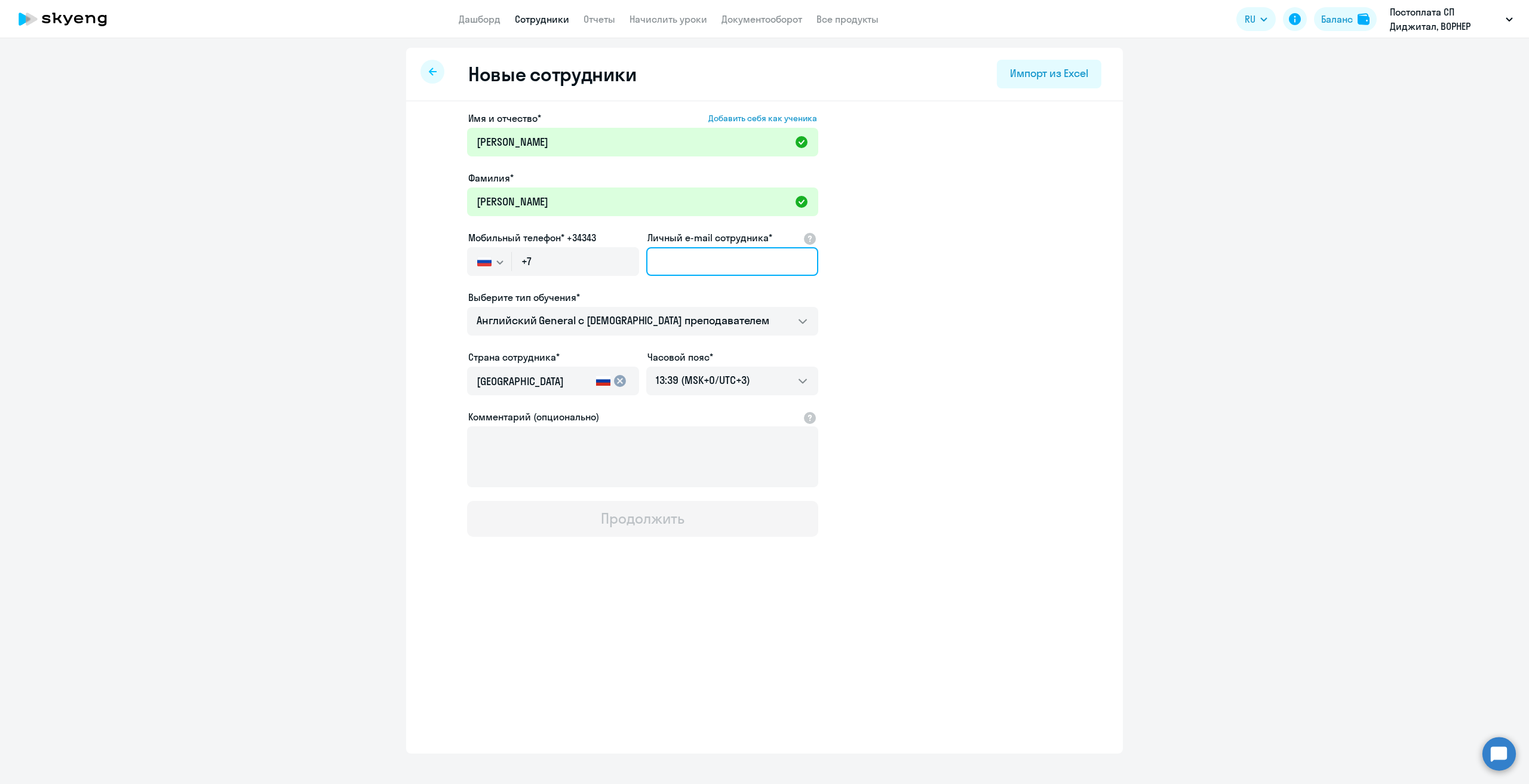
click at [688, 263] on input "Личный e-mail сотрудника*" at bounding box center [732, 261] width 172 height 29
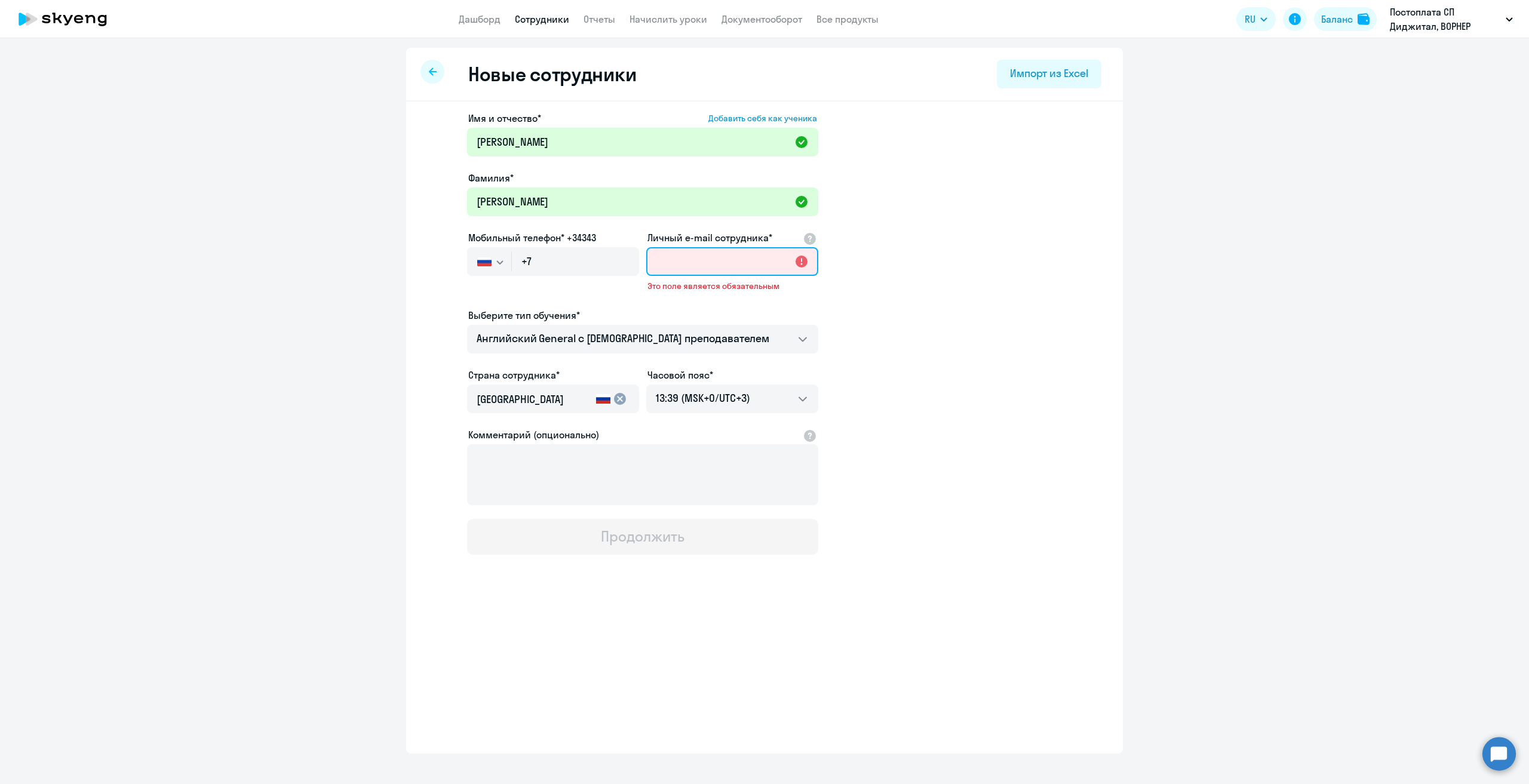
paste input "[PERSON_NAME][EMAIL_ADDRESS][DOMAIN_NAME]"
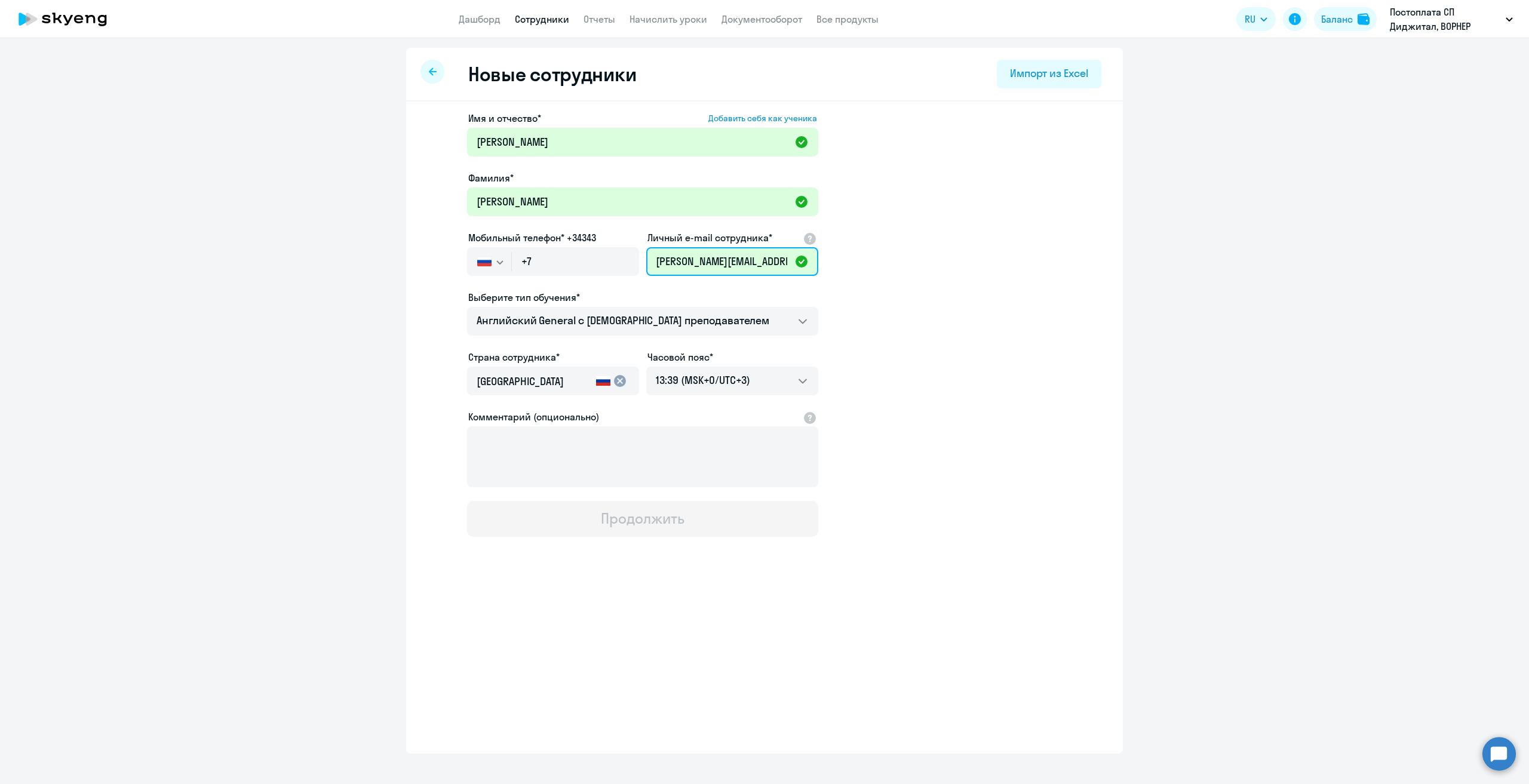
scroll to position [0, 33]
type input "[PERSON_NAME][EMAIL_ADDRESS][DOMAIN_NAME]"
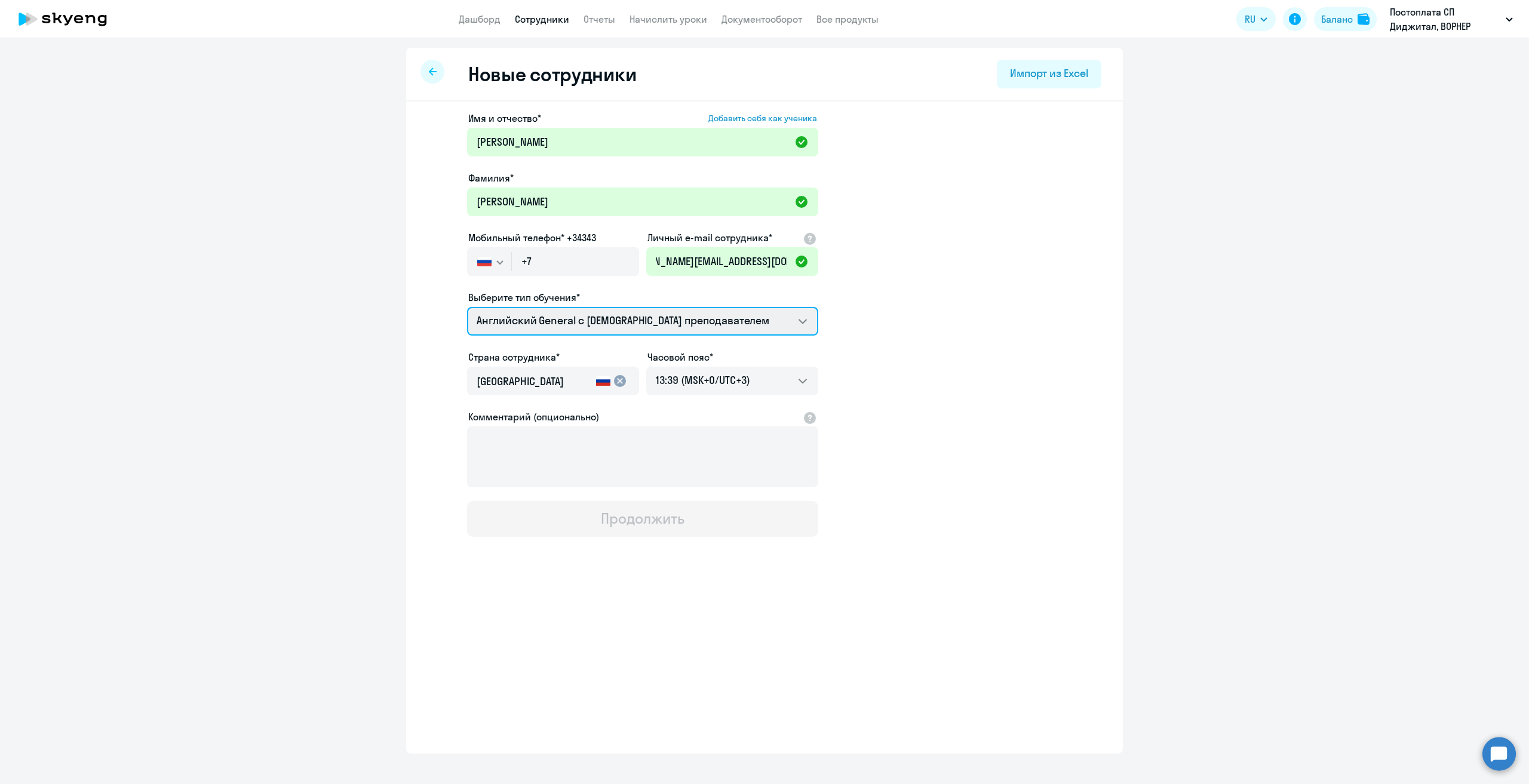
scroll to position [0, 0]
click at [666, 323] on select "Английский General с [DEMOGRAPHIC_DATA] преподавателем Английский General с [DE…" at bounding box center [643, 321] width 351 height 29
select select "english_adult_native_speaker"
click at [467, 307] on select "Английский General с [DEMOGRAPHIC_DATA] преподавателем Английский General с [DE…" at bounding box center [643, 321] width 351 height 29
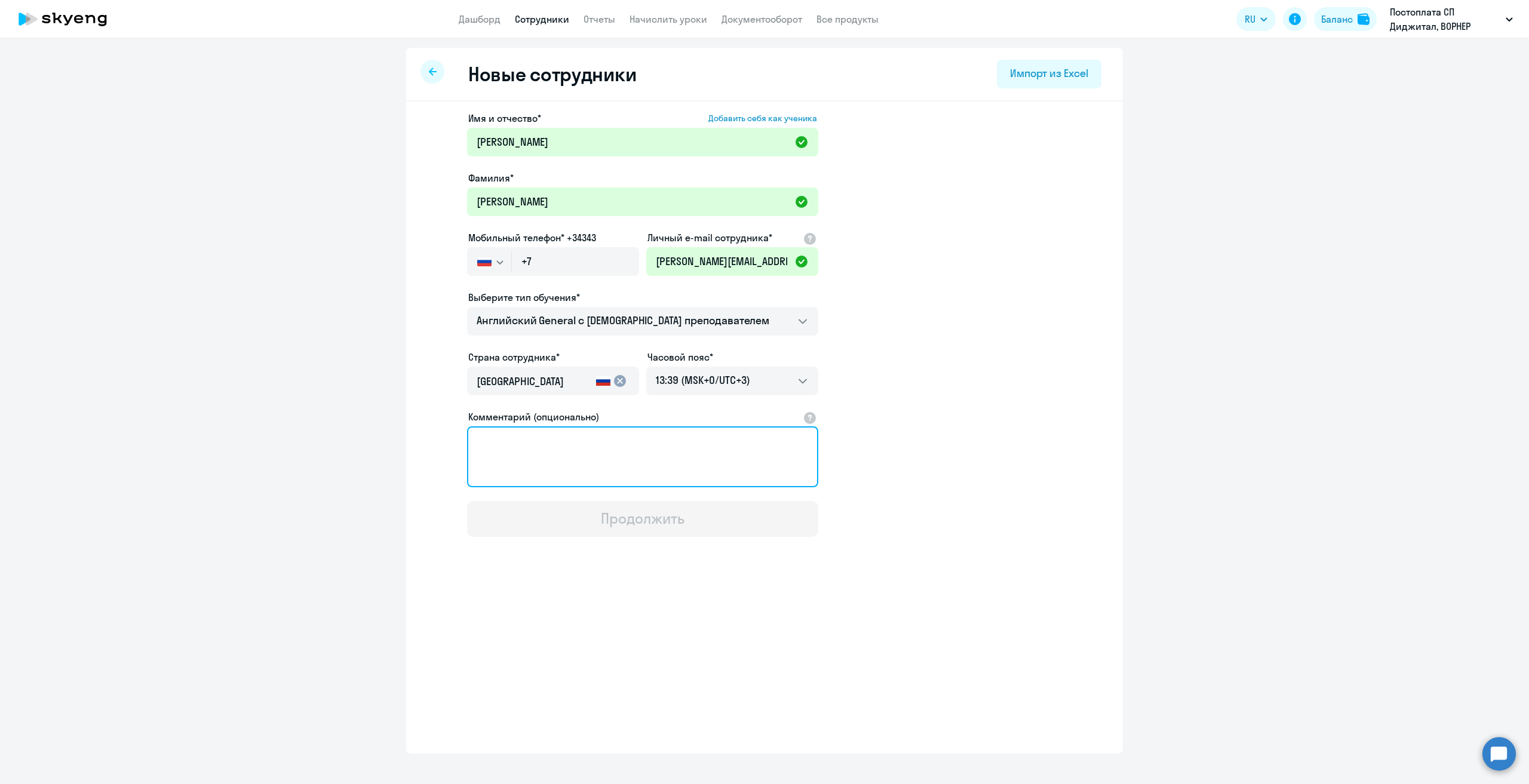
click at [614, 441] on textarea "Комментарий (опционально)" at bounding box center [643, 456] width 351 height 61
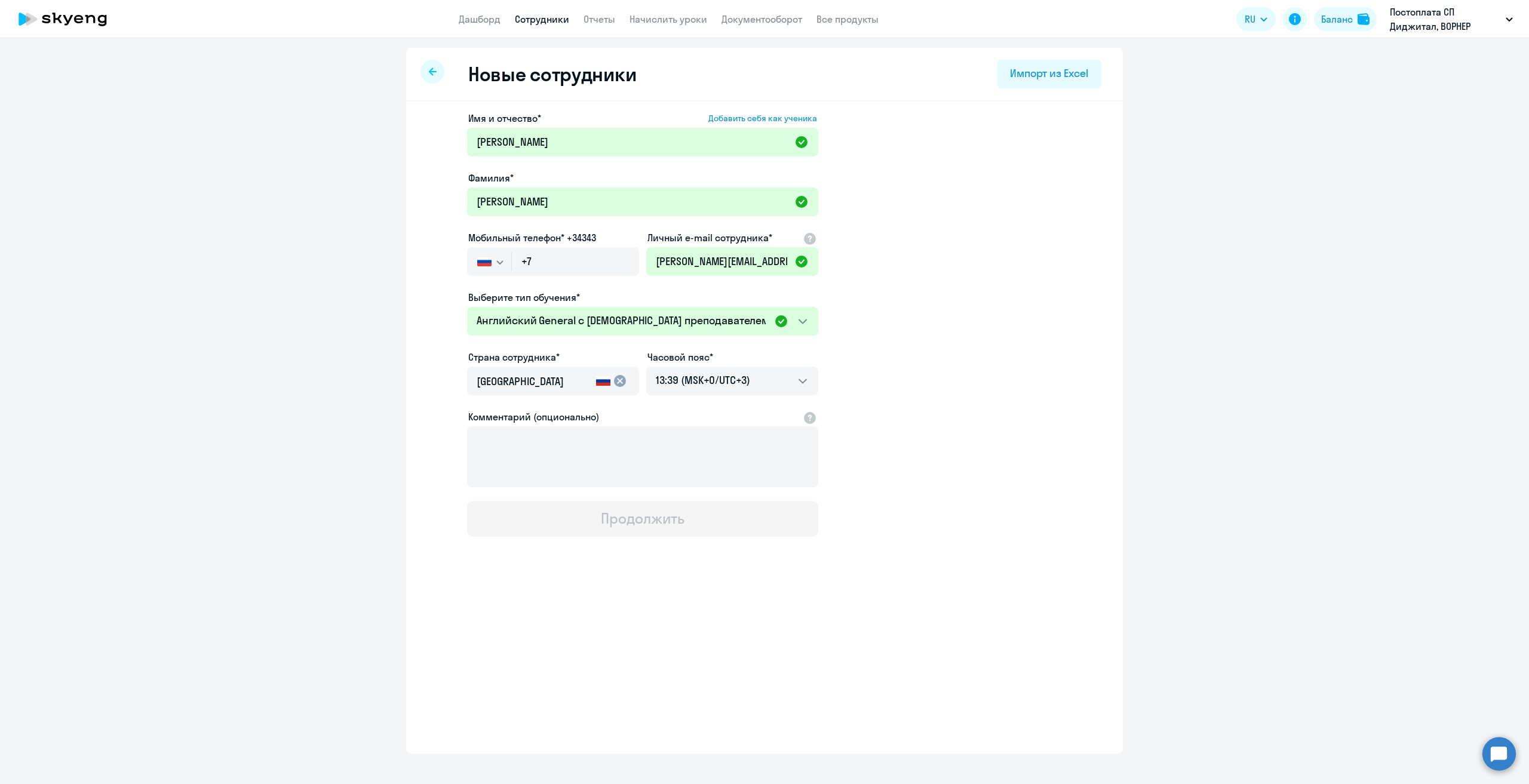
click at [941, 380] on app-new-student-form "Имя и отчество* Добавить себя как ученика [PERSON_NAME]* [PERSON_NAME] Мобильны…" at bounding box center [764, 324] width 678 height 425
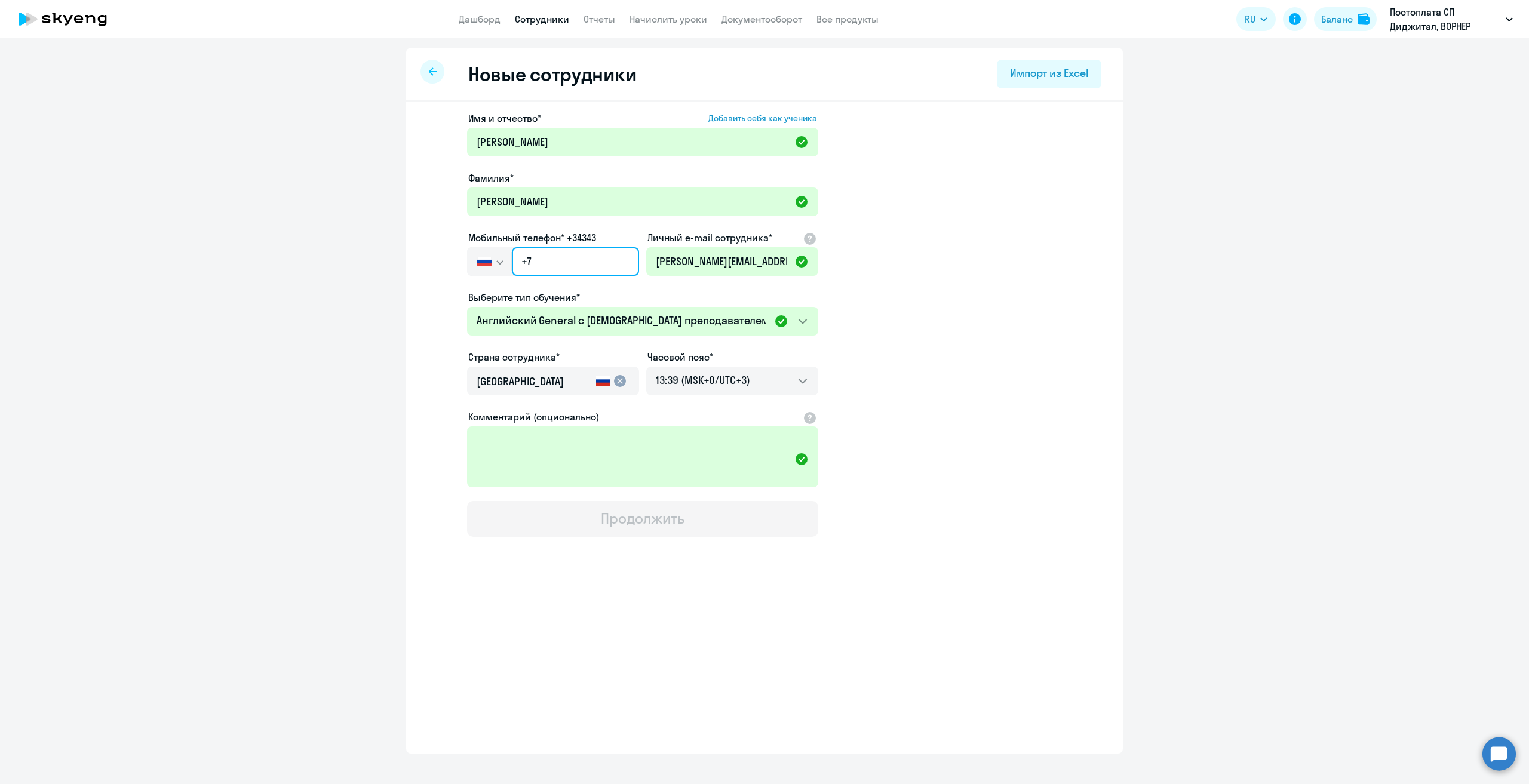
click at [567, 262] on input "+7" at bounding box center [575, 261] width 127 height 29
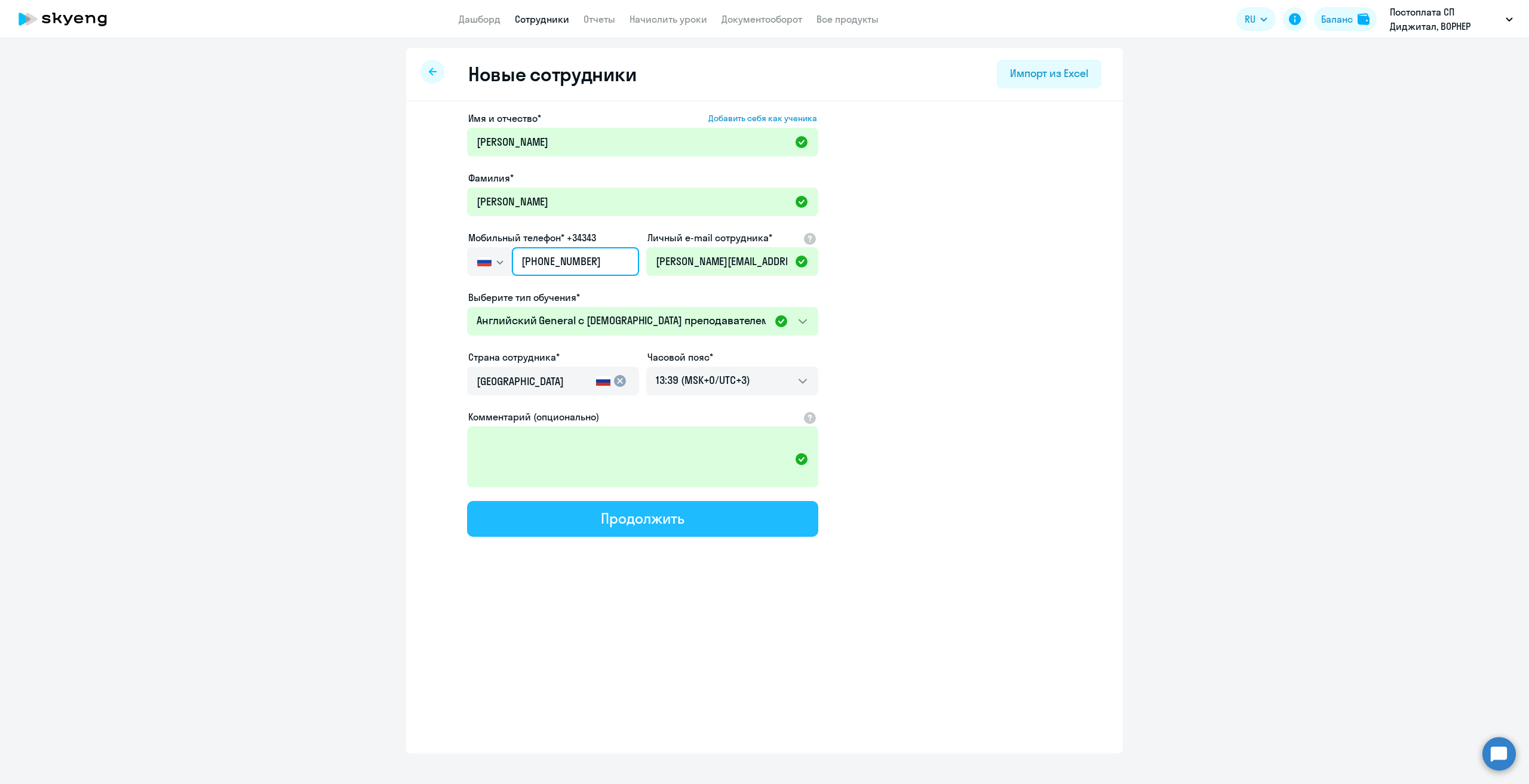
type input "[PHONE_NUMBER]"
click at [660, 515] on div "Продолжить" at bounding box center [642, 518] width 83 height 19
select select "english_adult_native_speaker"
select select "3"
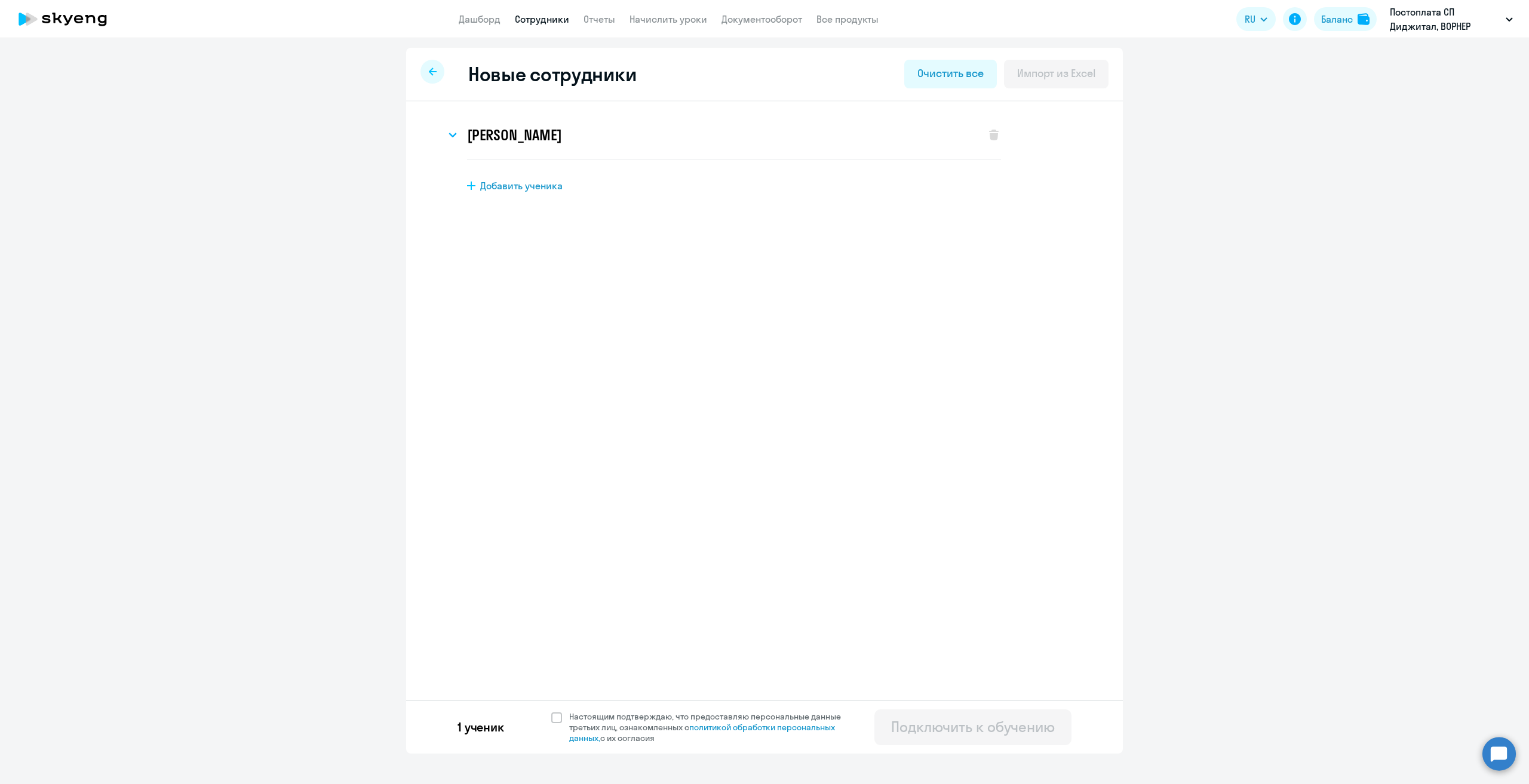
click at [434, 70] on icon at bounding box center [432, 72] width 8 height 9
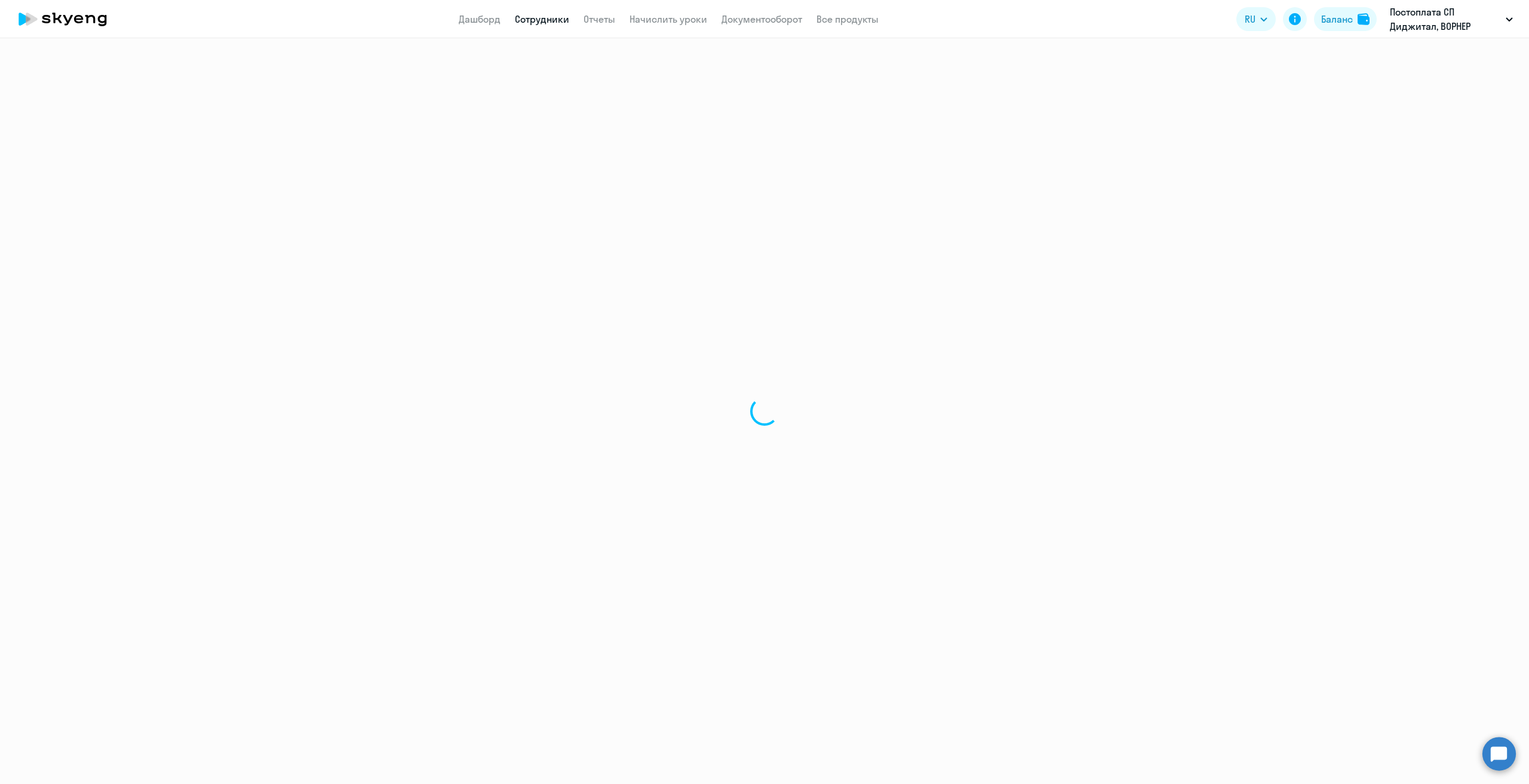
select select "30"
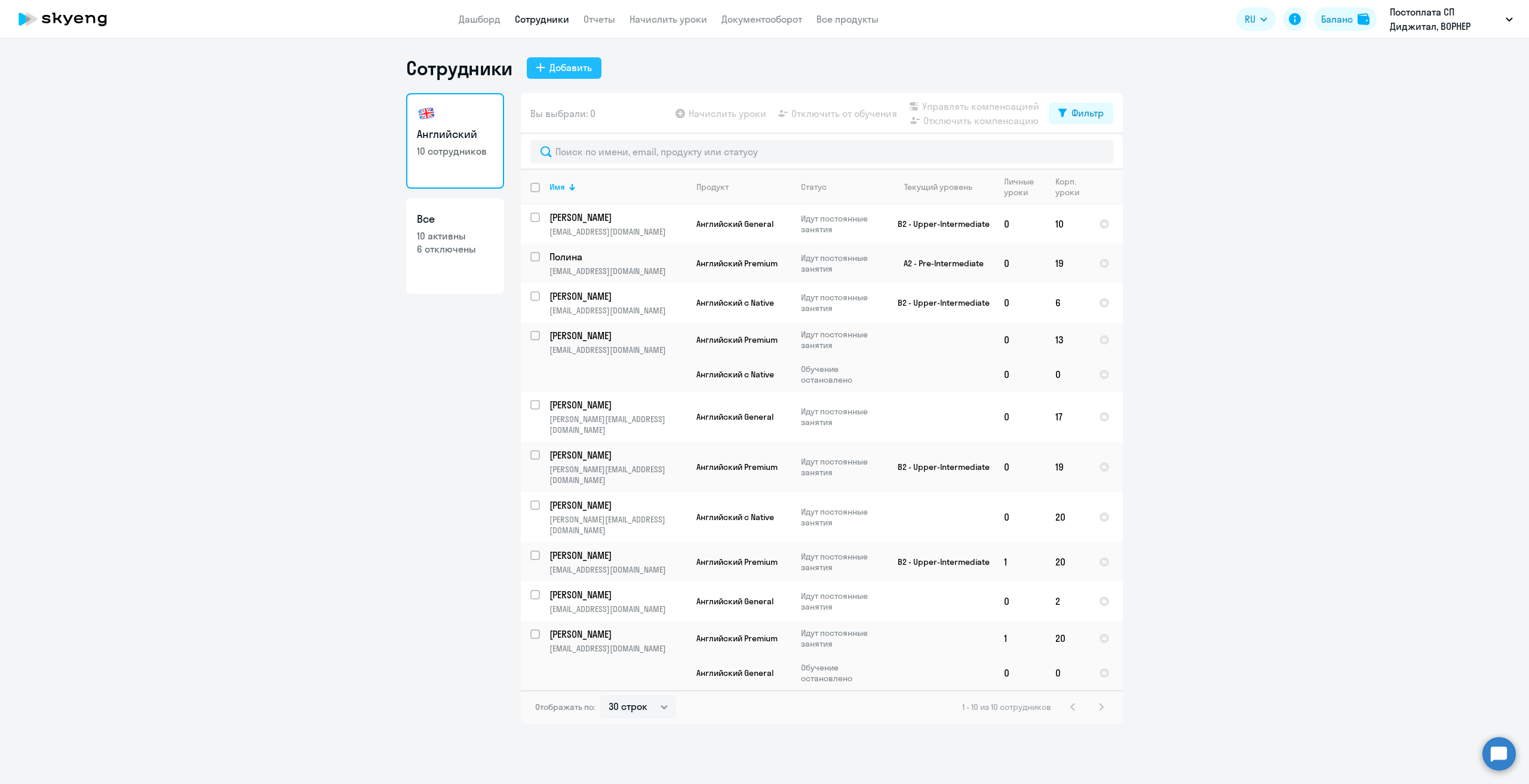
click at [557, 59] on button "Добавить" at bounding box center [564, 67] width 75 height 21
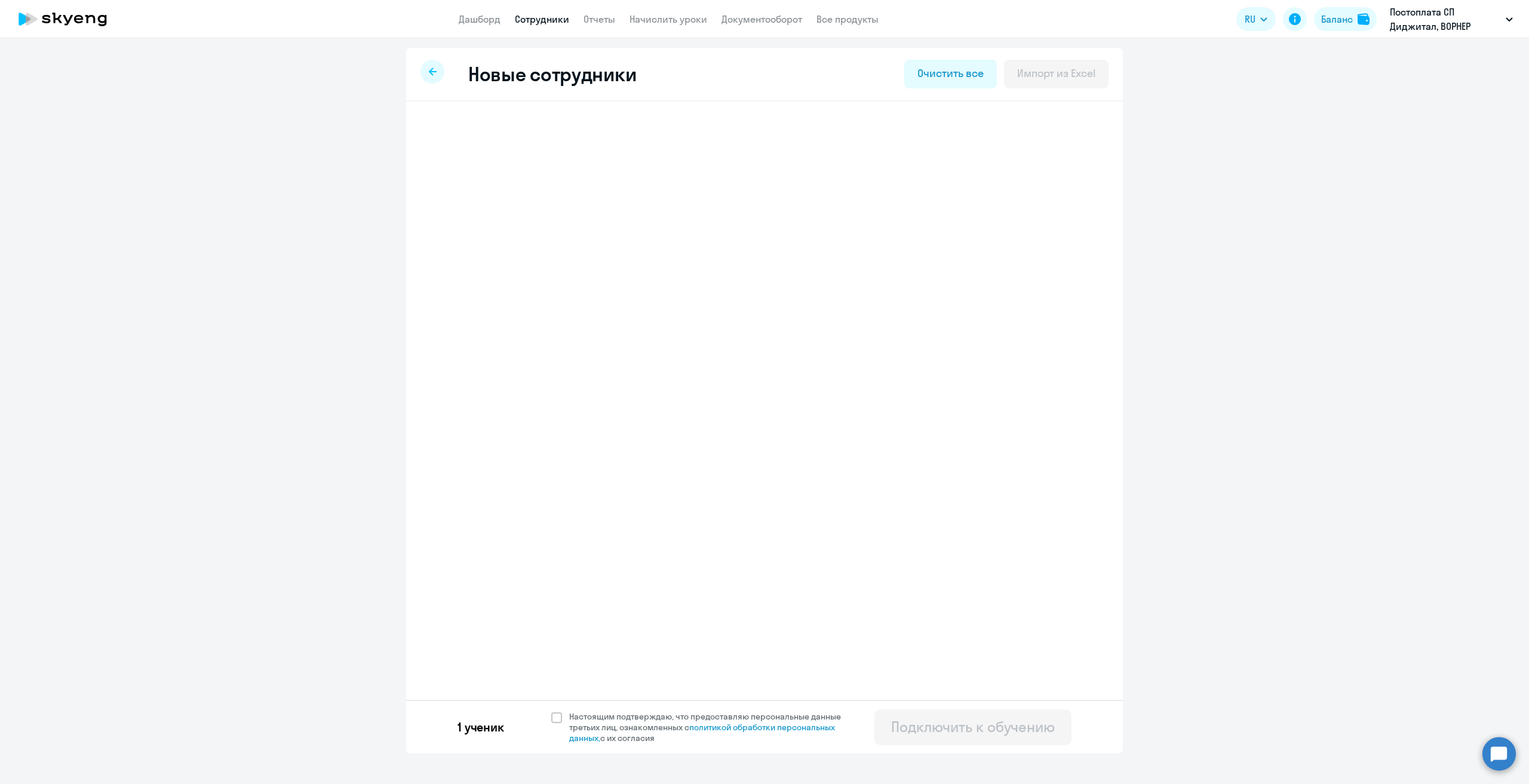
select select "english_adult_native_speaker"
select select "3"
click at [557, 714] on span at bounding box center [557, 718] width 11 height 11
click at [551, 711] on input "Настоящим подтверждаю, что предоставляю персональные данные третьих лиц, ознако…" at bounding box center [551, 710] width 1 height 1
checkbox input "true"
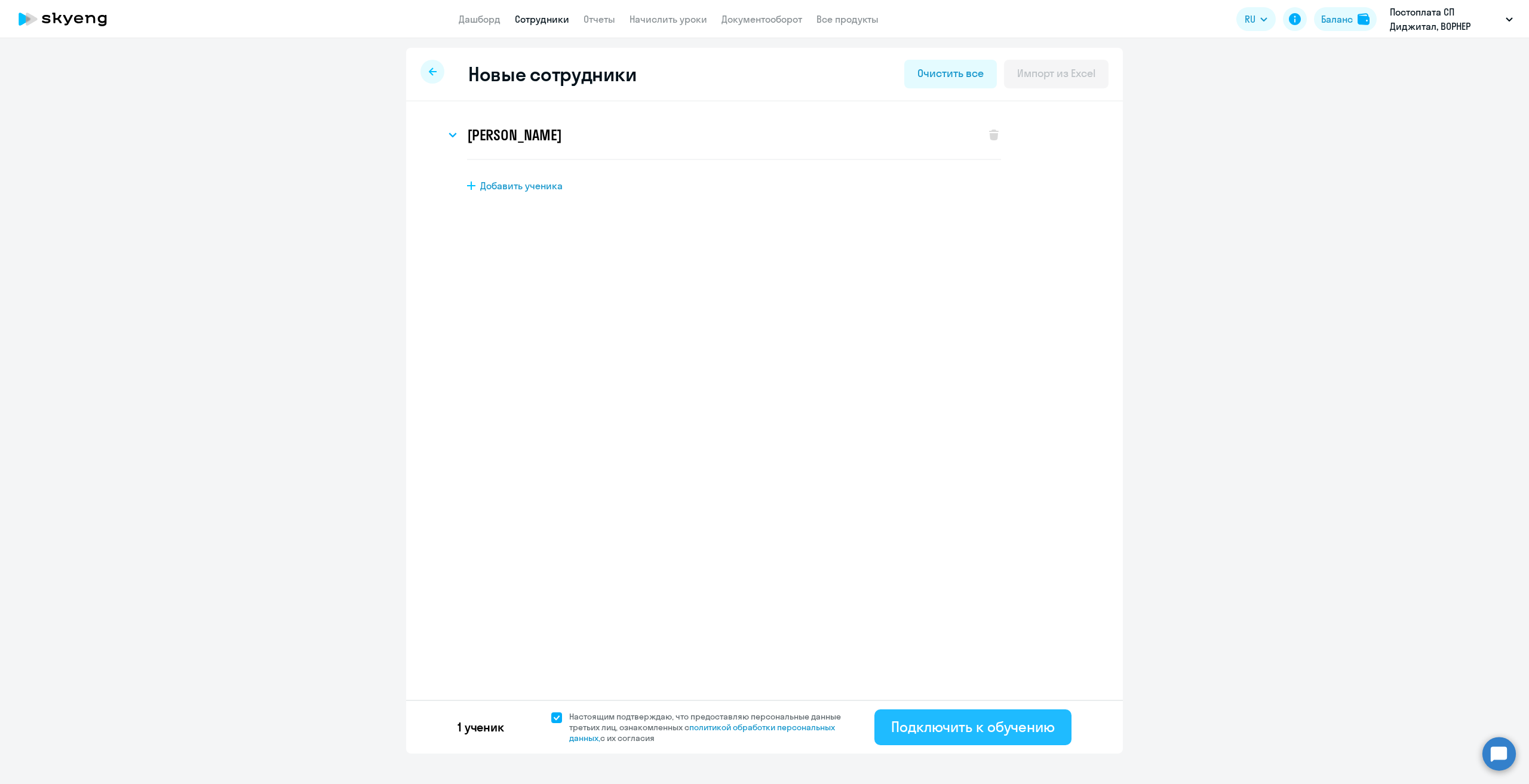
click at [963, 726] on div "Подключить к обучению" at bounding box center [973, 726] width 164 height 19
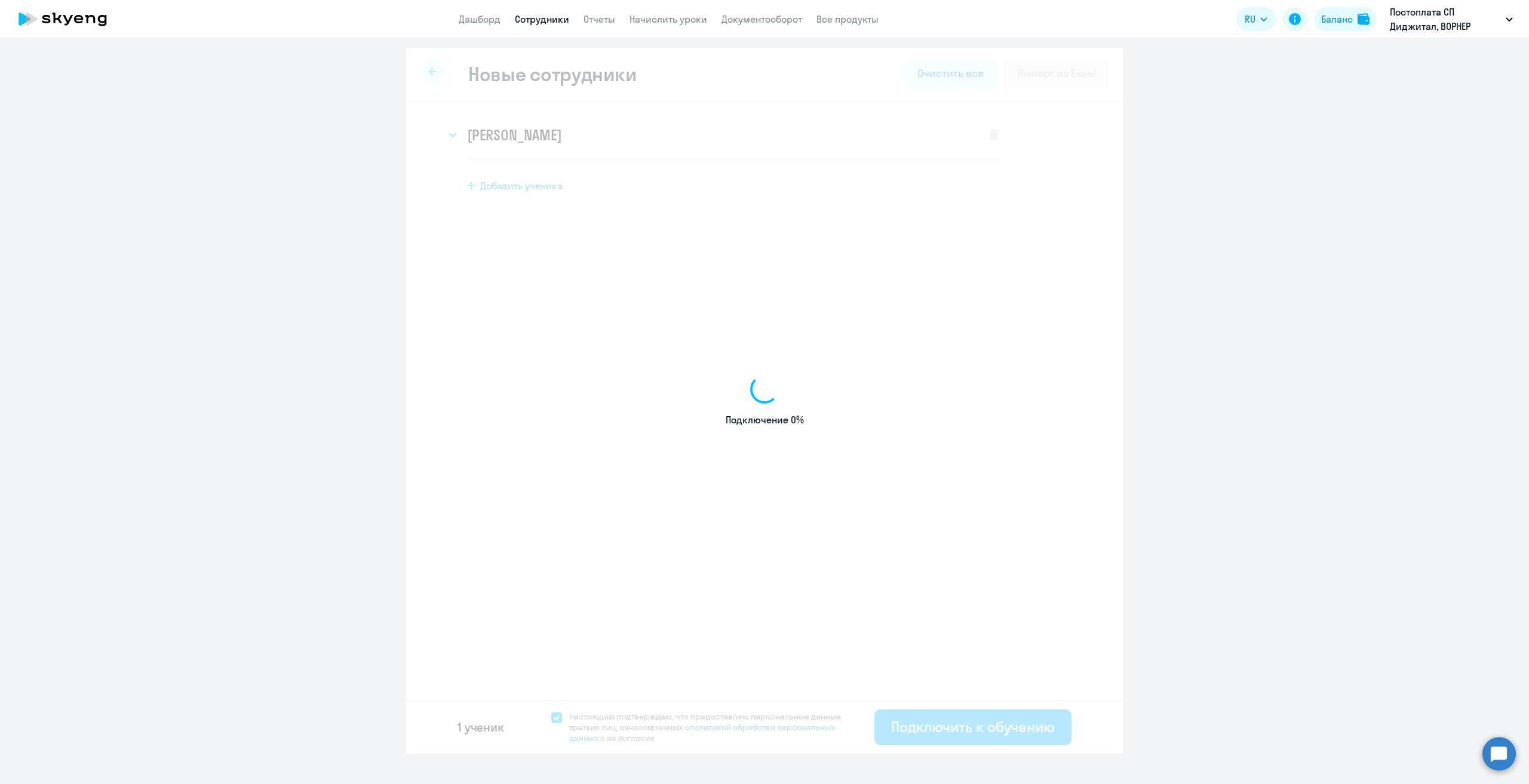
select select "english_adult_native_speaker"
select select "3"
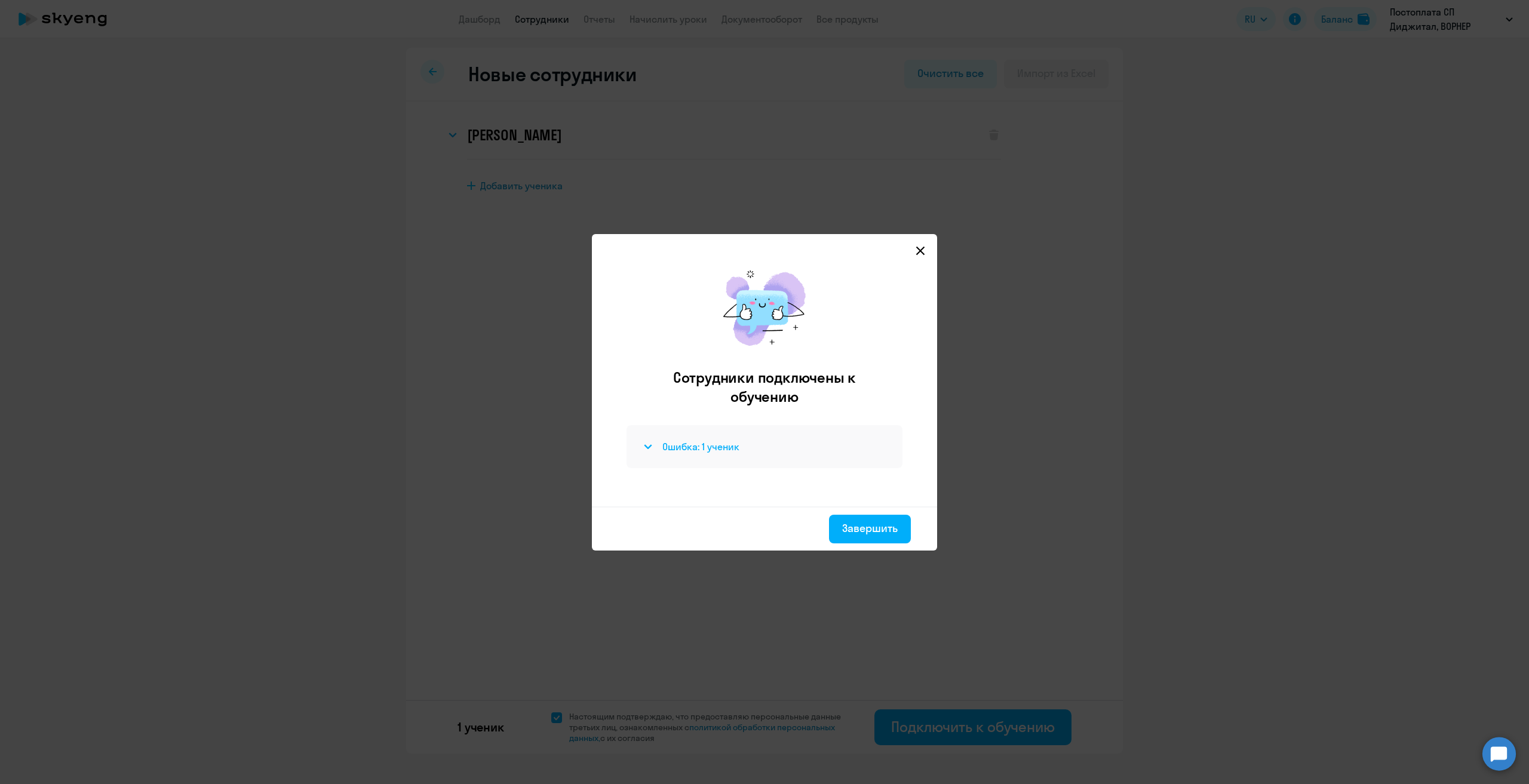
drag, startPoint x: 835, startPoint y: 451, endPoint x: 889, endPoint y: 301, distance: 159.4
click at [836, 451] on div "Ошибка: 1 ученик" at bounding box center [764, 447] width 247 height 15
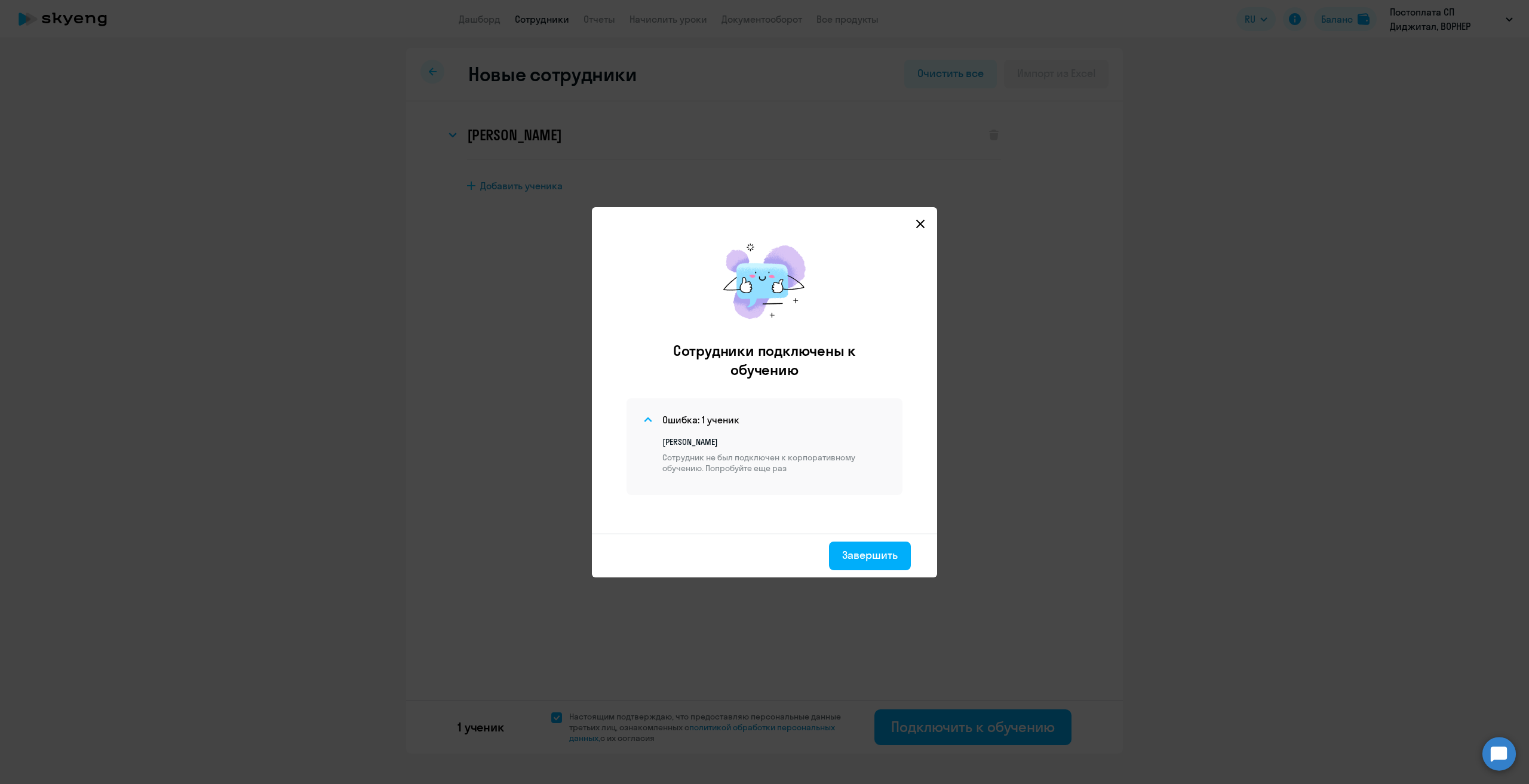
click at [921, 218] on svg-icon at bounding box center [920, 224] width 15 height 15
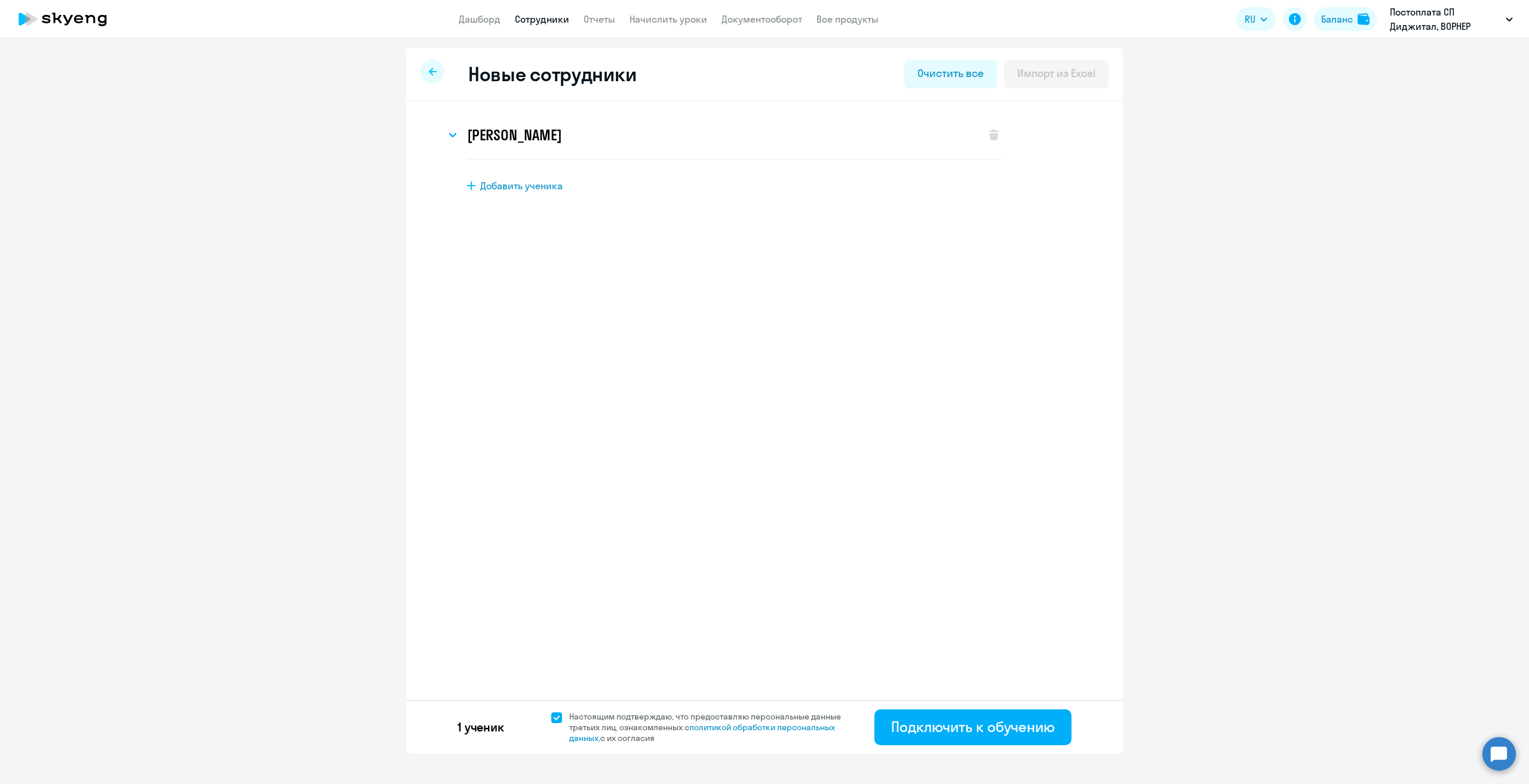
click at [430, 67] on div at bounding box center [432, 71] width 24 height 24
select select "30"
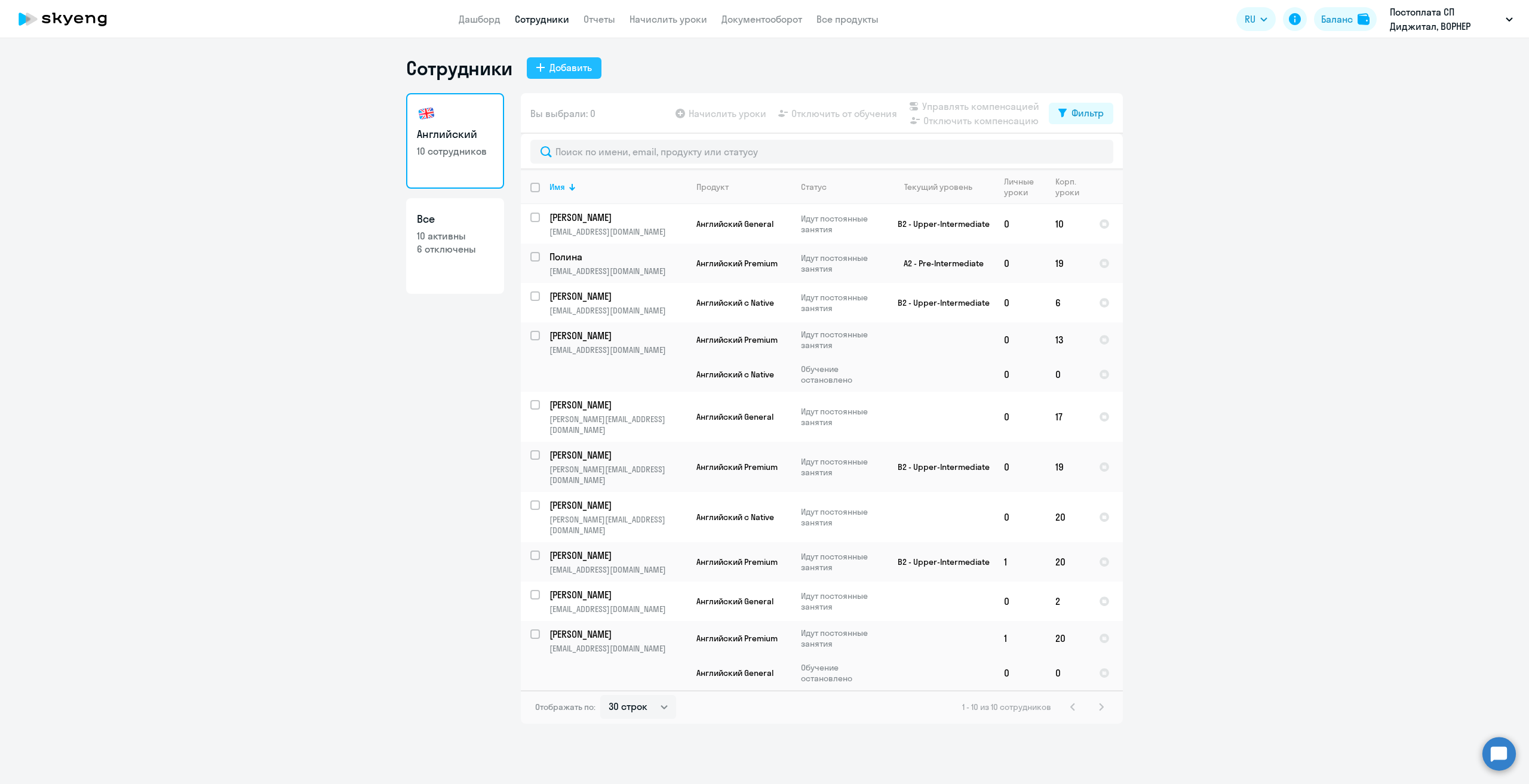
click at [588, 64] on div "Добавить" at bounding box center [571, 67] width 43 height 15
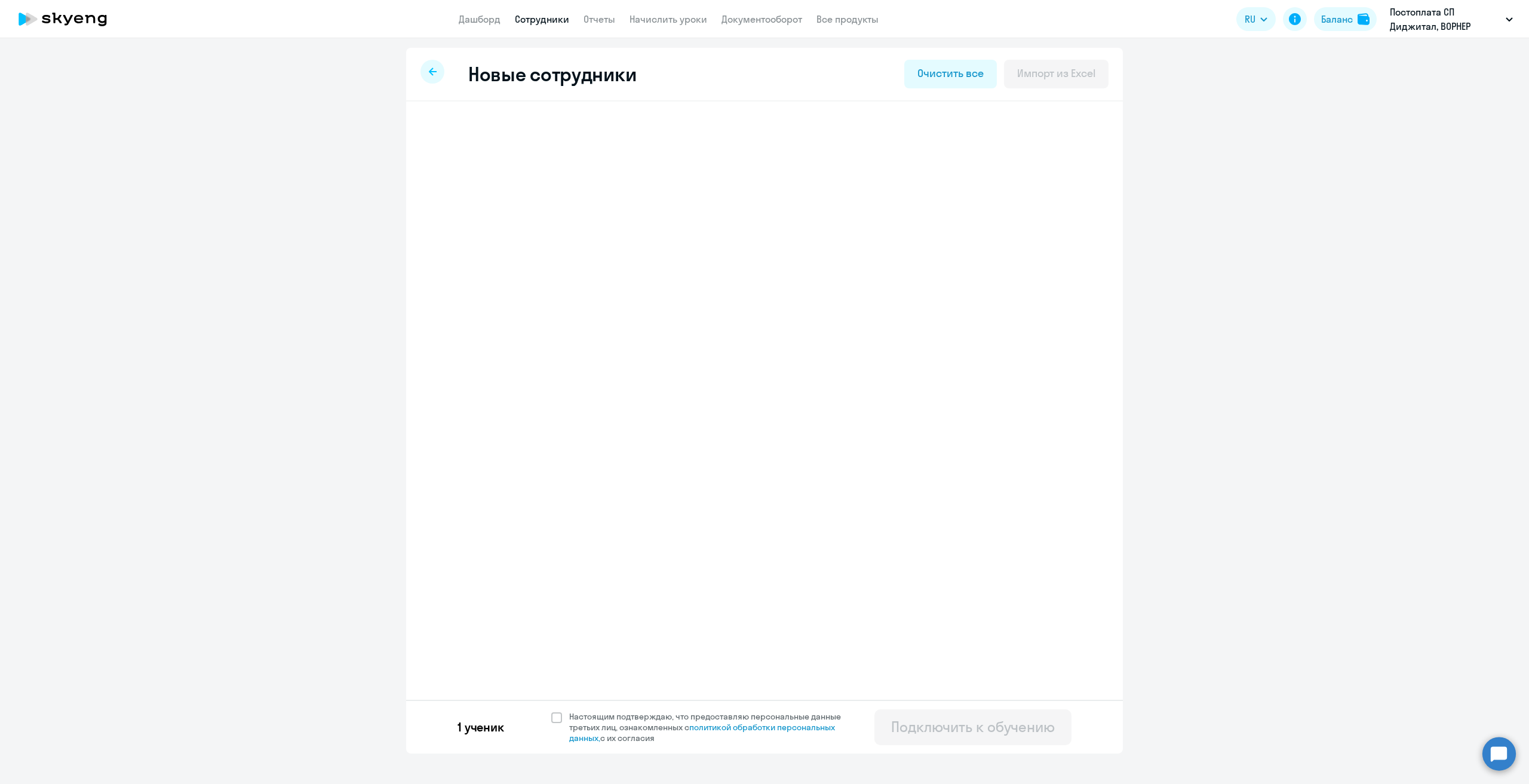
select select "english_adult_native_speaker"
select select "3"
click at [903, 134] on div "[PERSON_NAME]" at bounding box center [709, 135] width 528 height 48
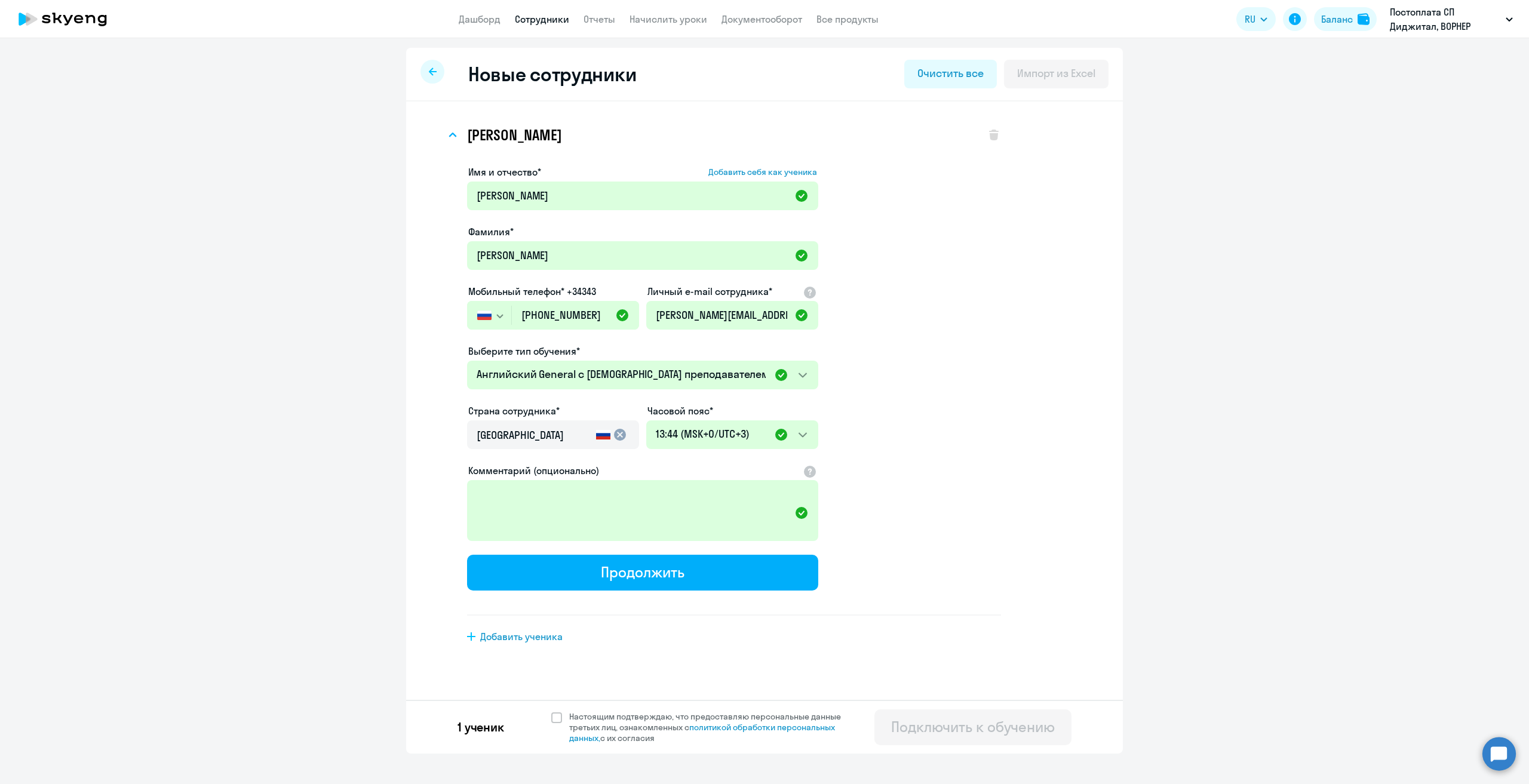
click at [889, 175] on app-new-student-form "Имя и отчество* Добавить себя как ученика [PERSON_NAME]* [PERSON_NAME] Мобильны…" at bounding box center [734, 390] width 534 height 451
click at [638, 508] on textarea "Комментарий (опционально)" at bounding box center [643, 511] width 351 height 61
click at [802, 513] on textarea "Комментарий (опционально)" at bounding box center [643, 511] width 351 height 61
click at [933, 450] on app-new-student-form "Имя и отчество* Добавить себя как ученика [PERSON_NAME]* [PERSON_NAME] Мобильны…" at bounding box center [734, 390] width 534 height 451
click at [558, 719] on span at bounding box center [557, 718] width 11 height 11
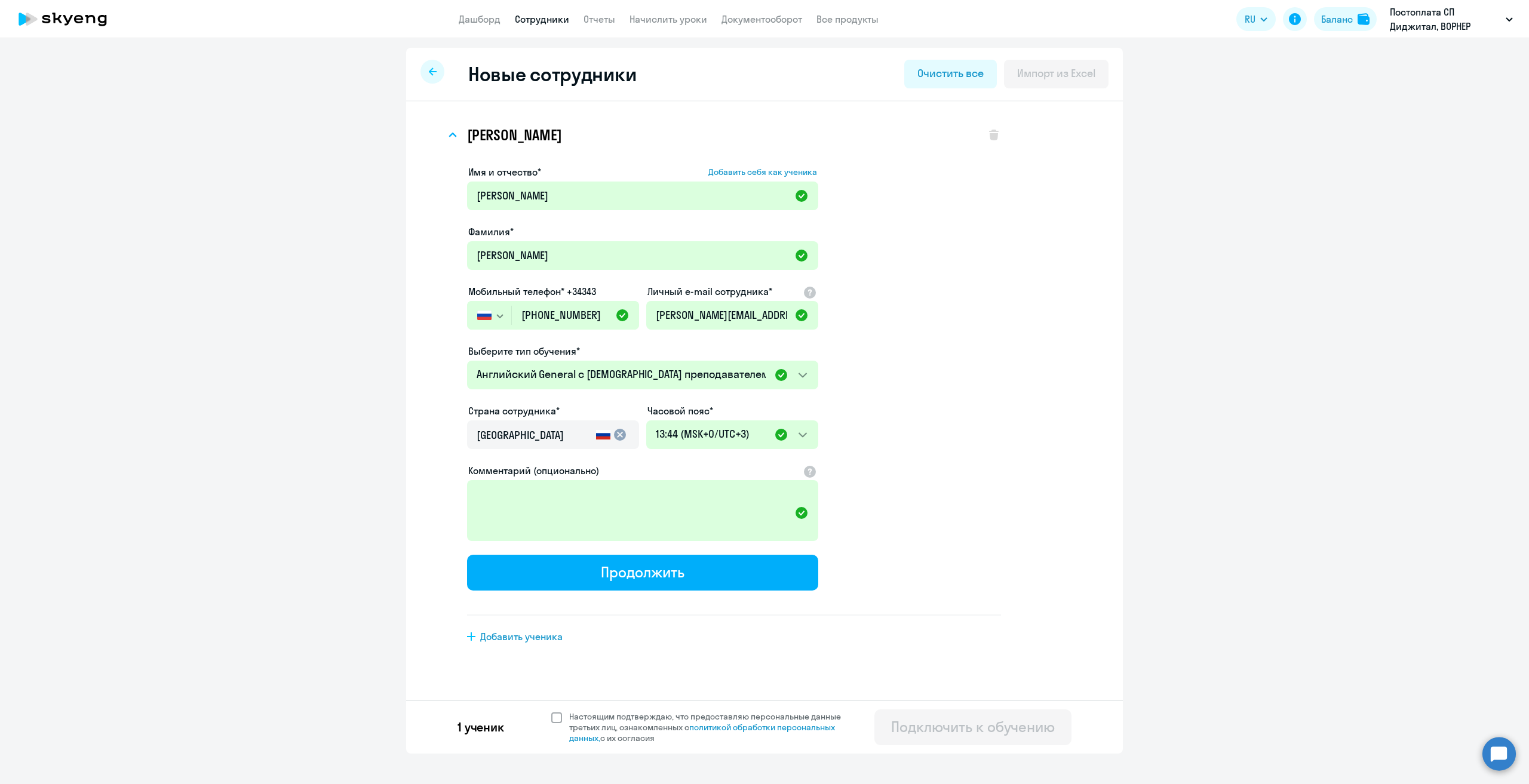
click at [551, 711] on input "Настоящим подтверждаю, что предоставляю персональные данные третьих лиц, ознако…" at bounding box center [551, 710] width 1 height 1
checkbox input "true"
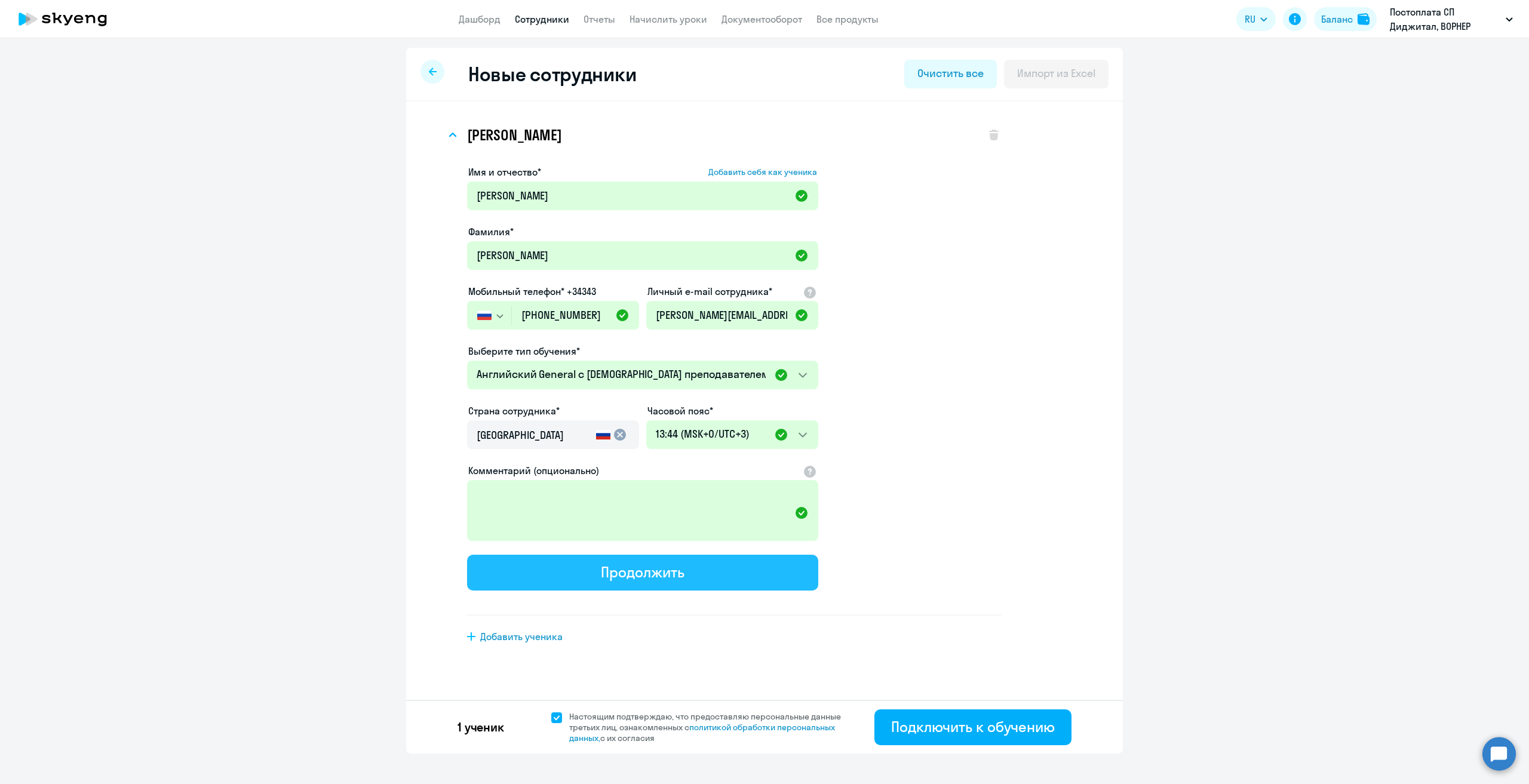
click at [711, 567] on button "Продолжить" at bounding box center [643, 573] width 351 height 36
select select "english_adult_native_speaker"
select select "3"
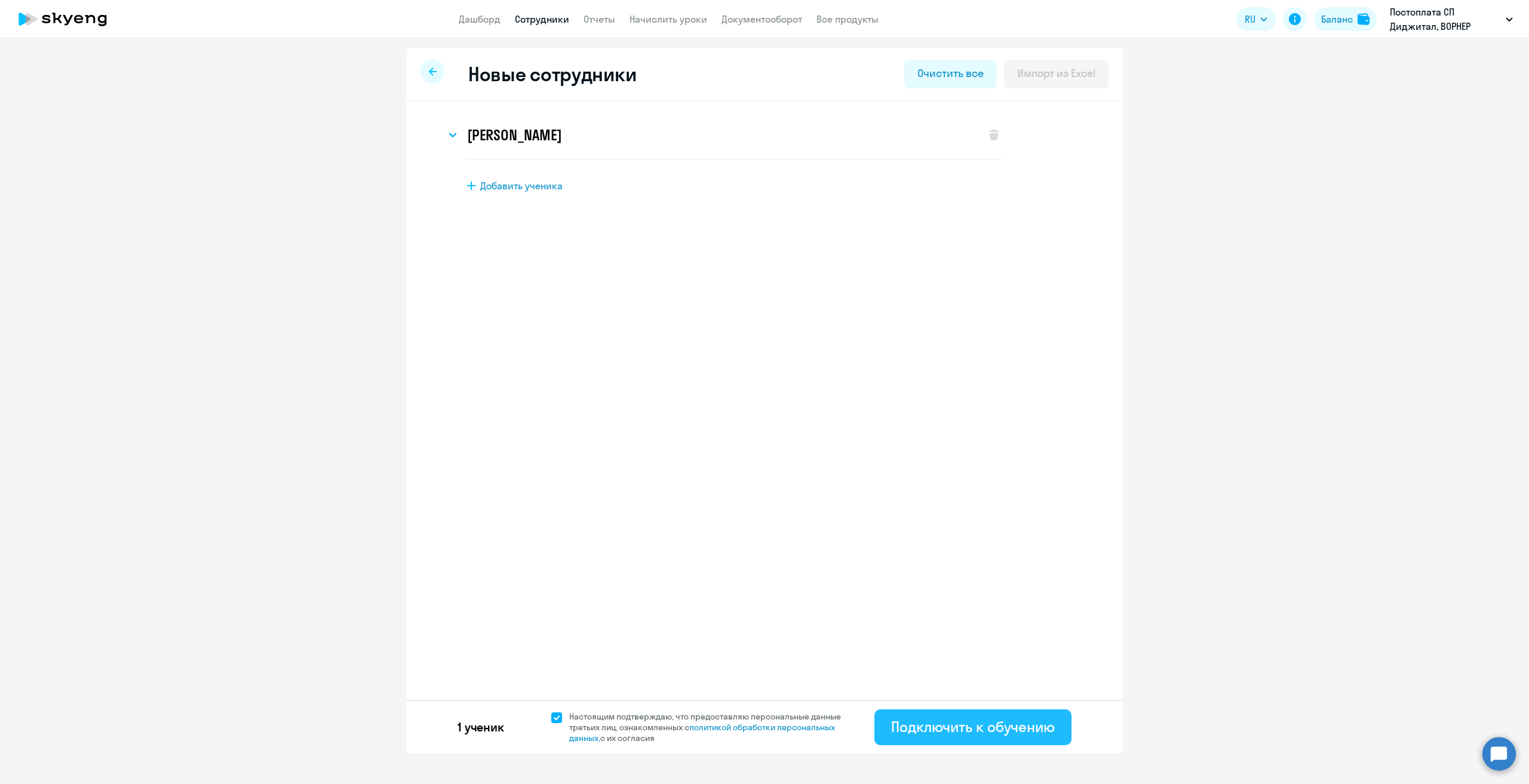
click at [959, 726] on div "Подключить к обучению" at bounding box center [973, 726] width 164 height 19
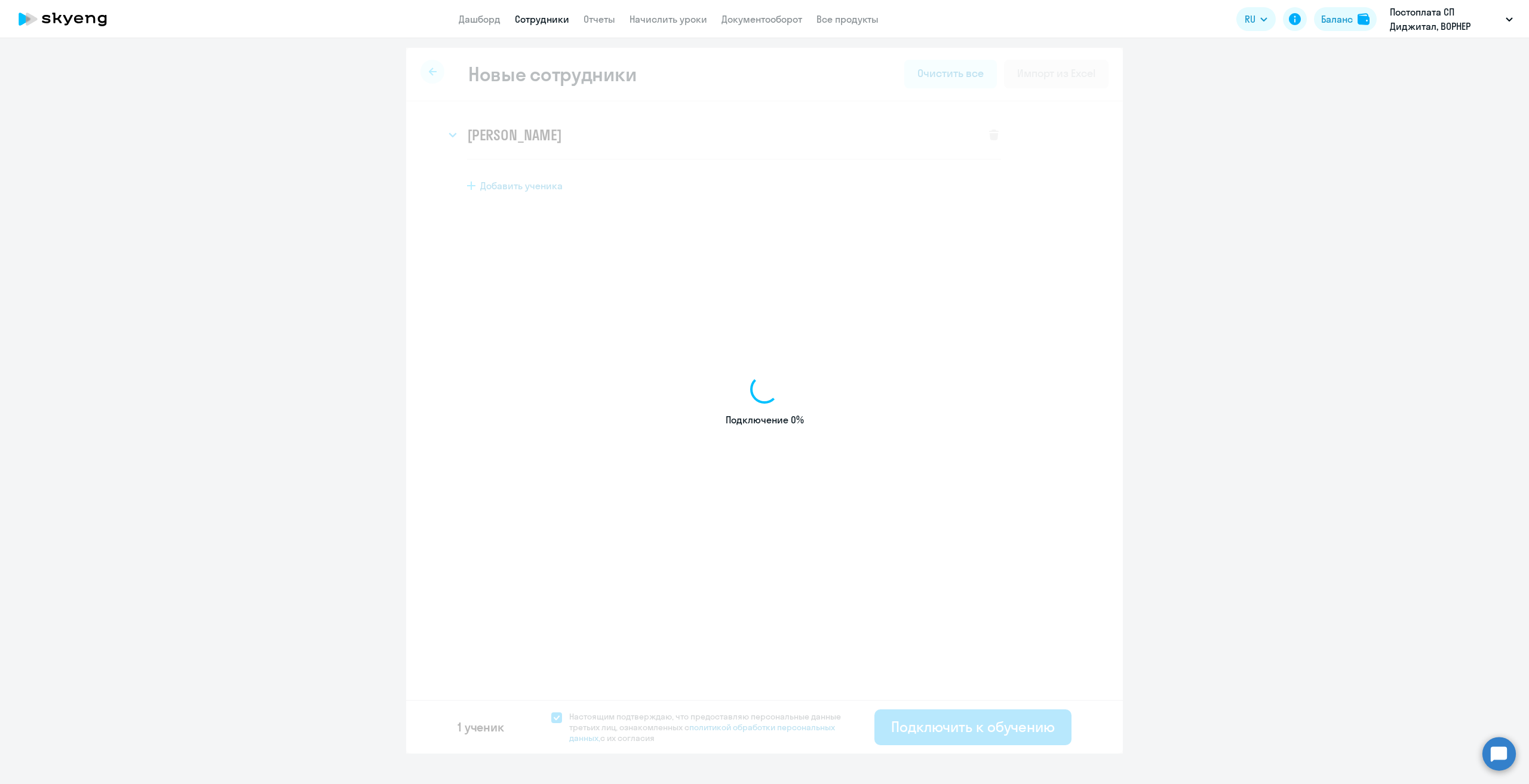
select select "english_adult_native_speaker"
select select "3"
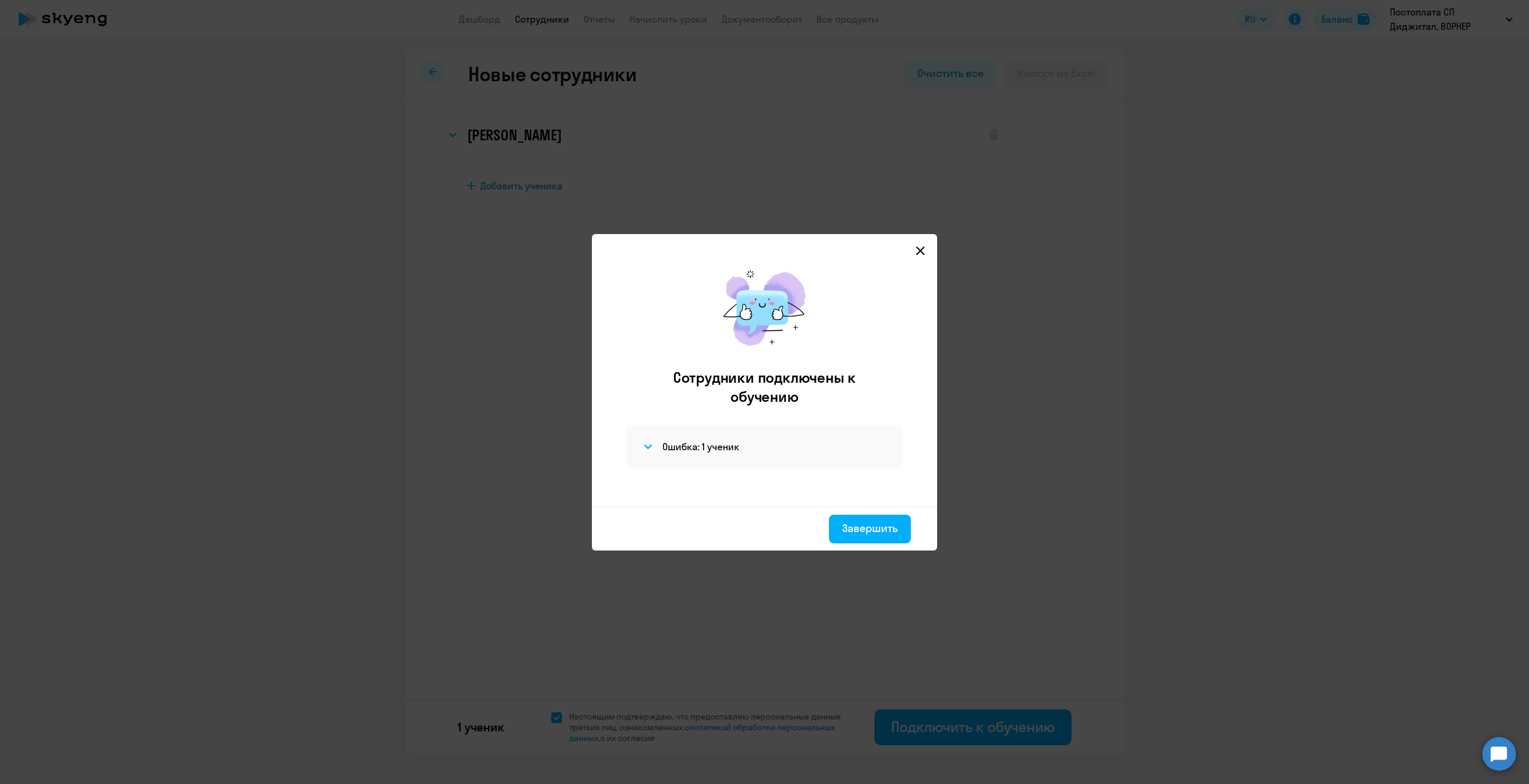
click at [793, 453] on div "Ошибка: 1 ученик" at bounding box center [765, 446] width 276 height 43
click at [923, 247] on icon at bounding box center [920, 250] width 9 height 9
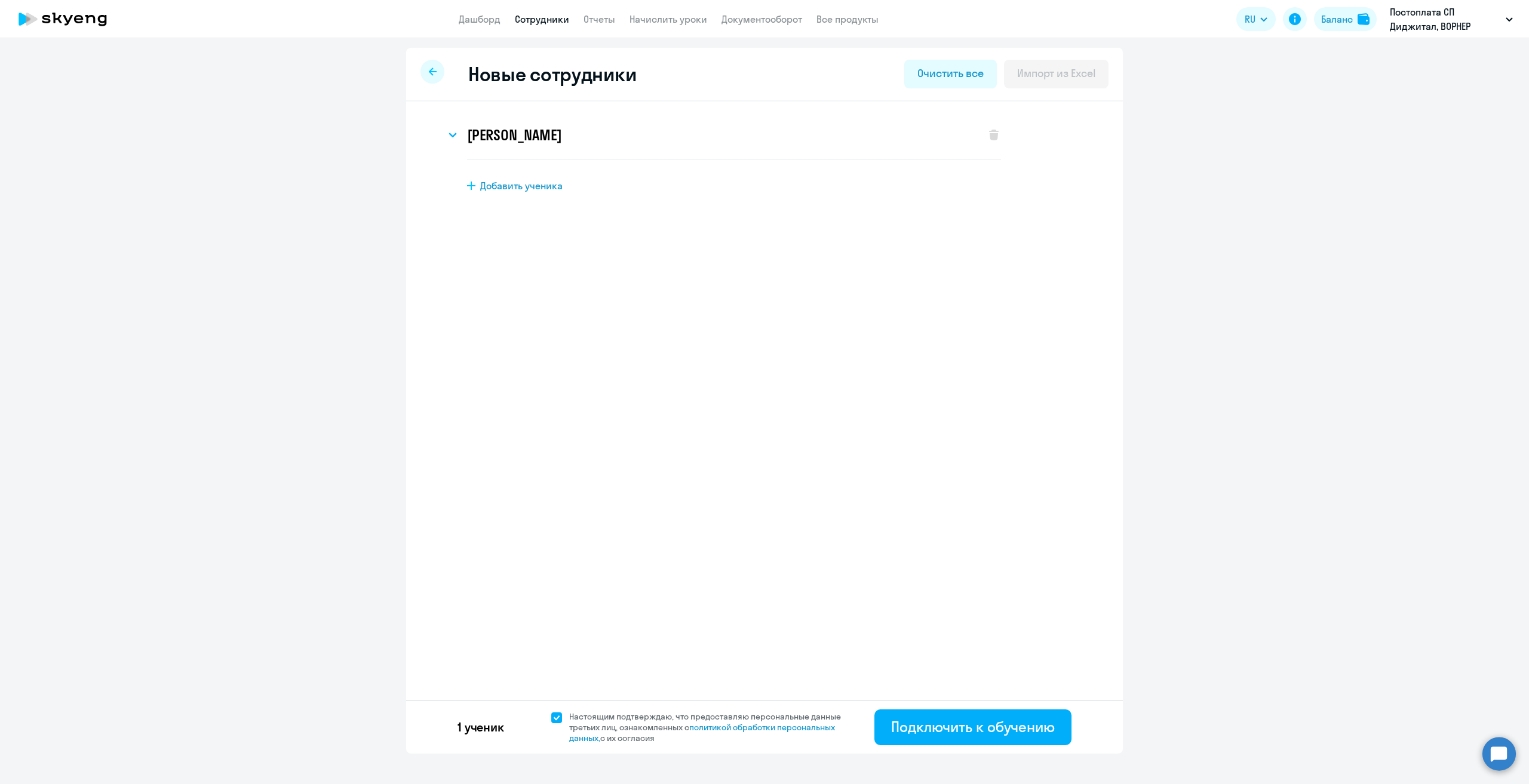
click at [534, 24] on link "Сотрудники" at bounding box center [542, 19] width 54 height 12
select select "30"
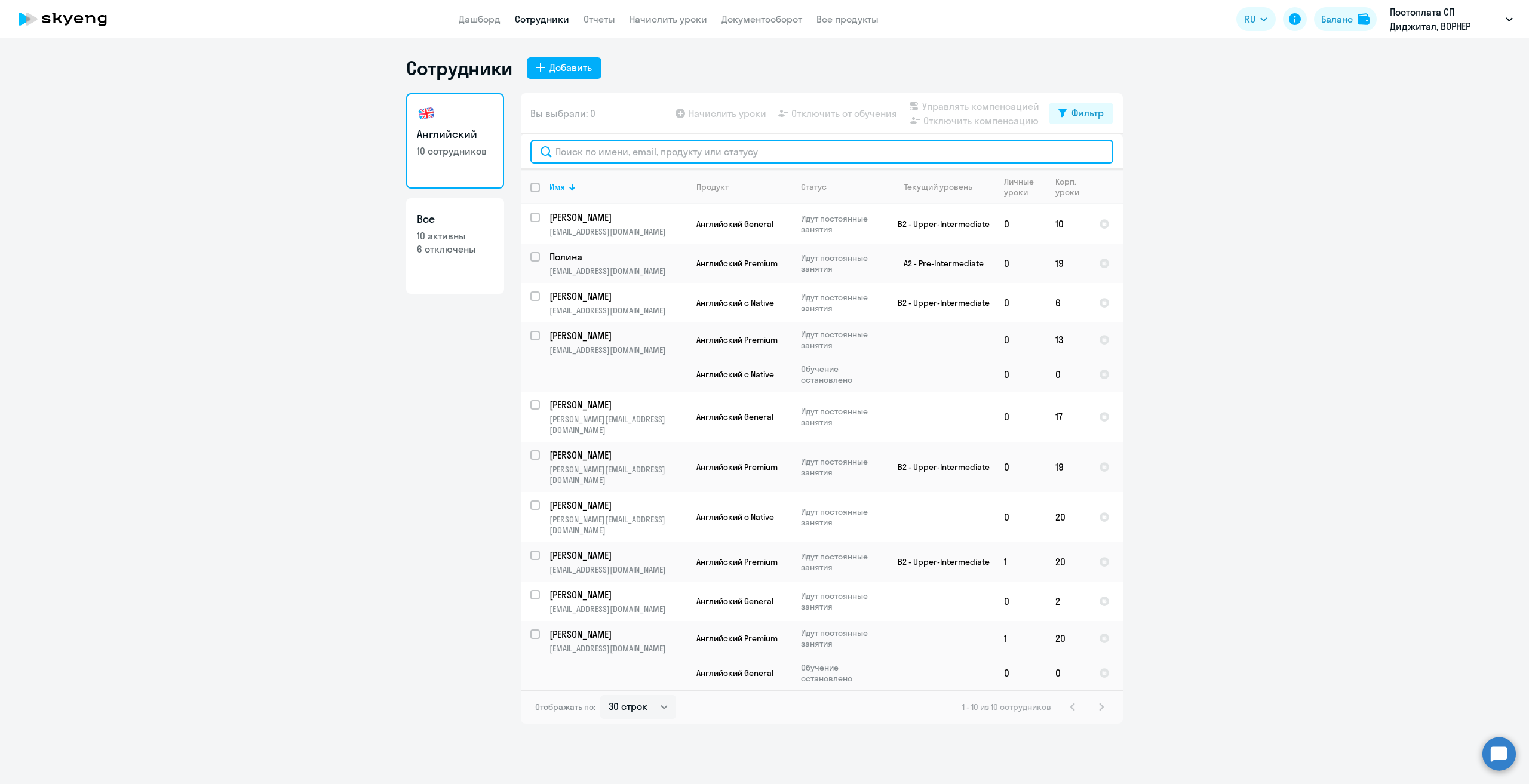
click at [643, 153] on input "text" at bounding box center [821, 151] width 583 height 24
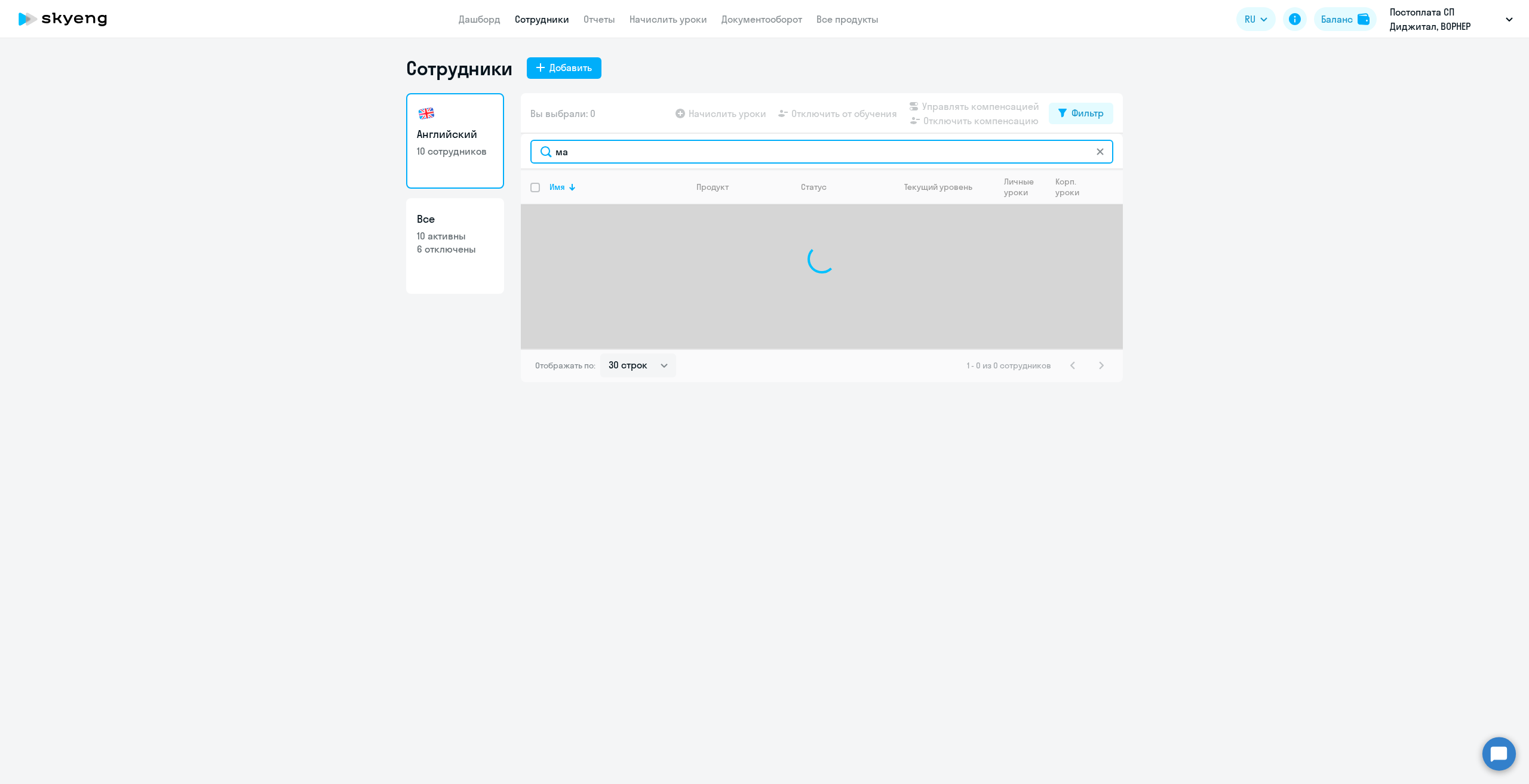
type input "м"
type input "д"
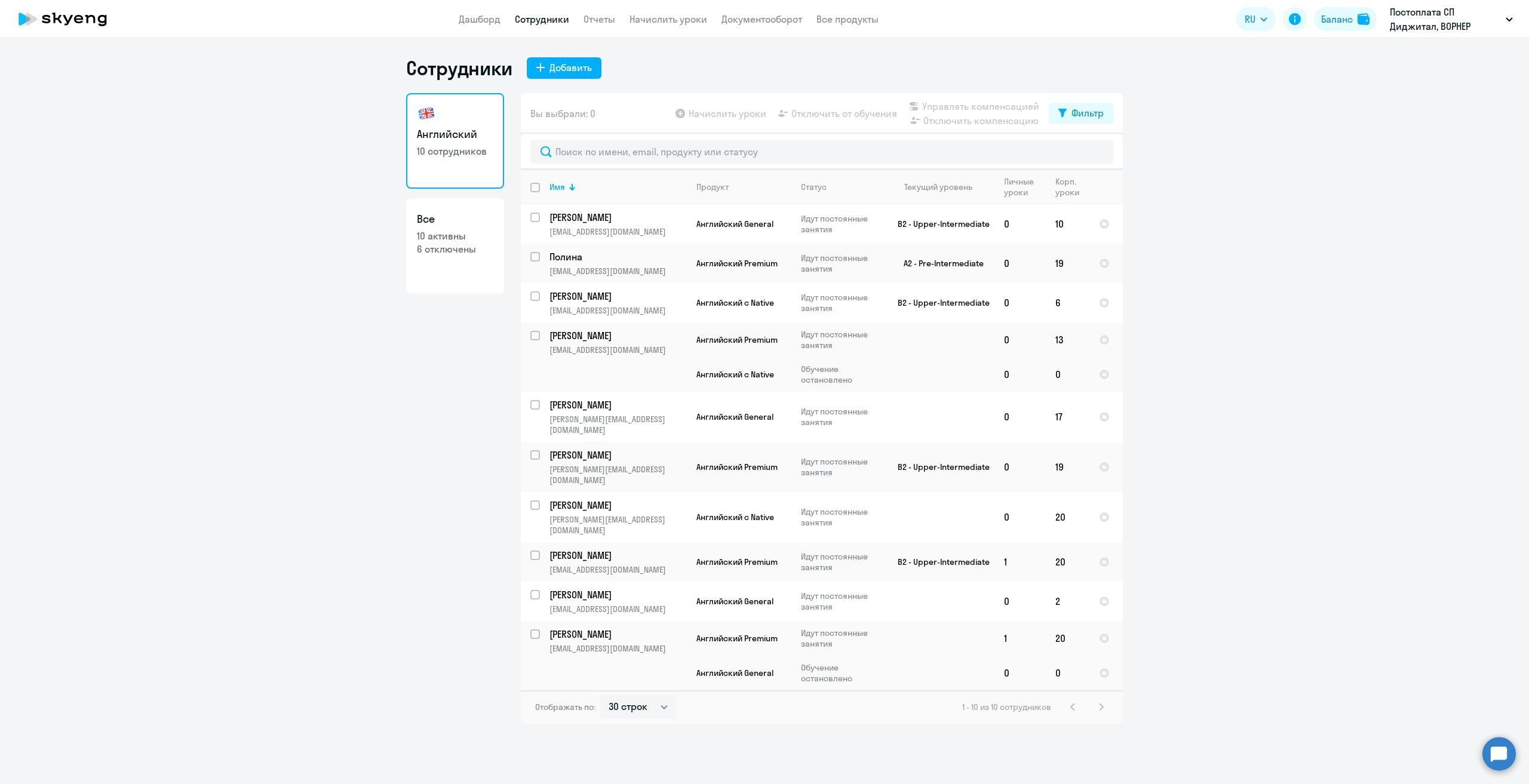
click at [1325, 427] on ng-component "Сотрудники Добавить Английский 10 сотрудников Все 10 активны 6 отключены Вы выб…" at bounding box center [764, 390] width 1529 height 667
click at [574, 57] on button "Добавить" at bounding box center [564, 67] width 75 height 21
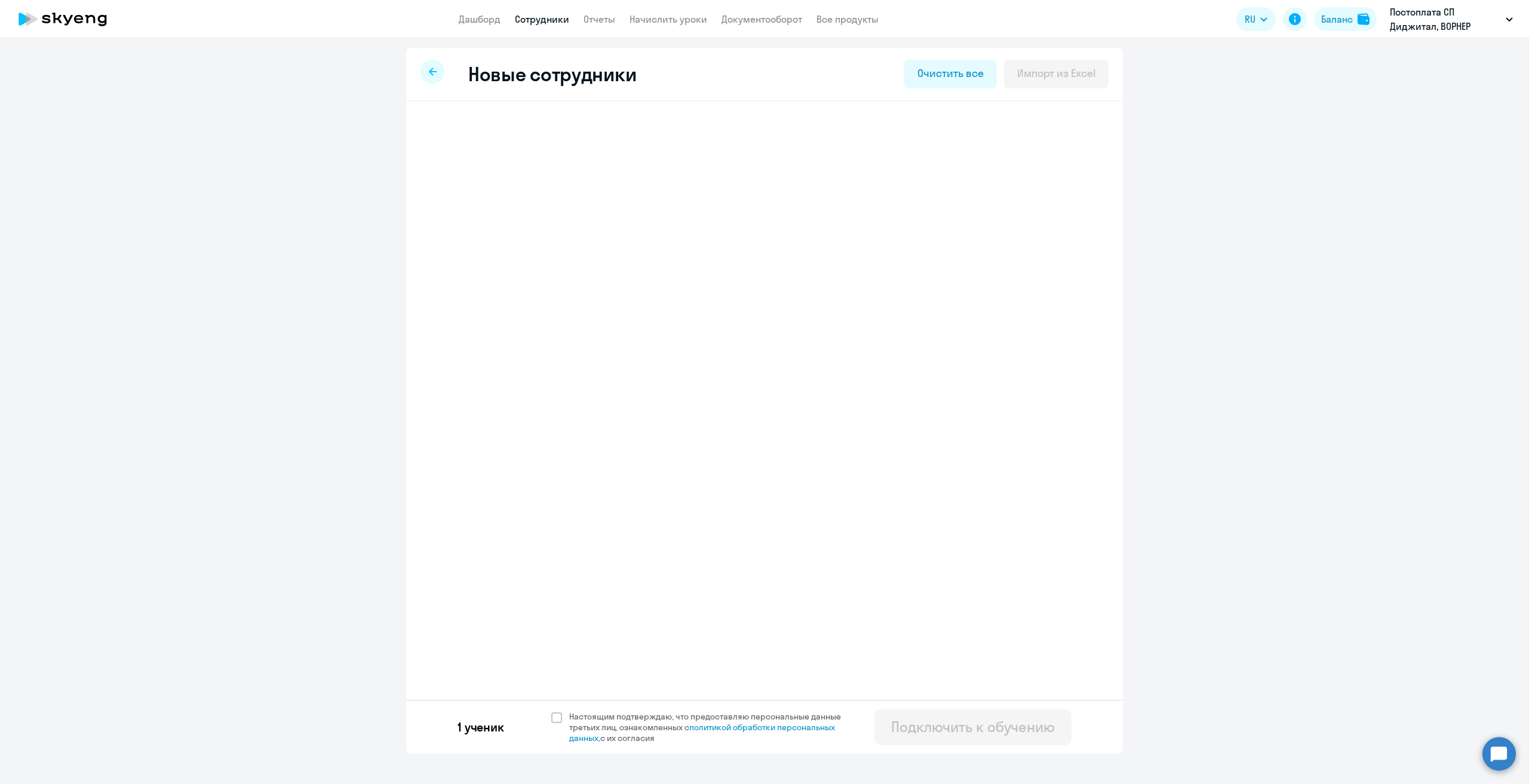
select select "english_adult_native_speaker"
select select "3"
click at [564, 145] on div "[PERSON_NAME]" at bounding box center [709, 135] width 528 height 48
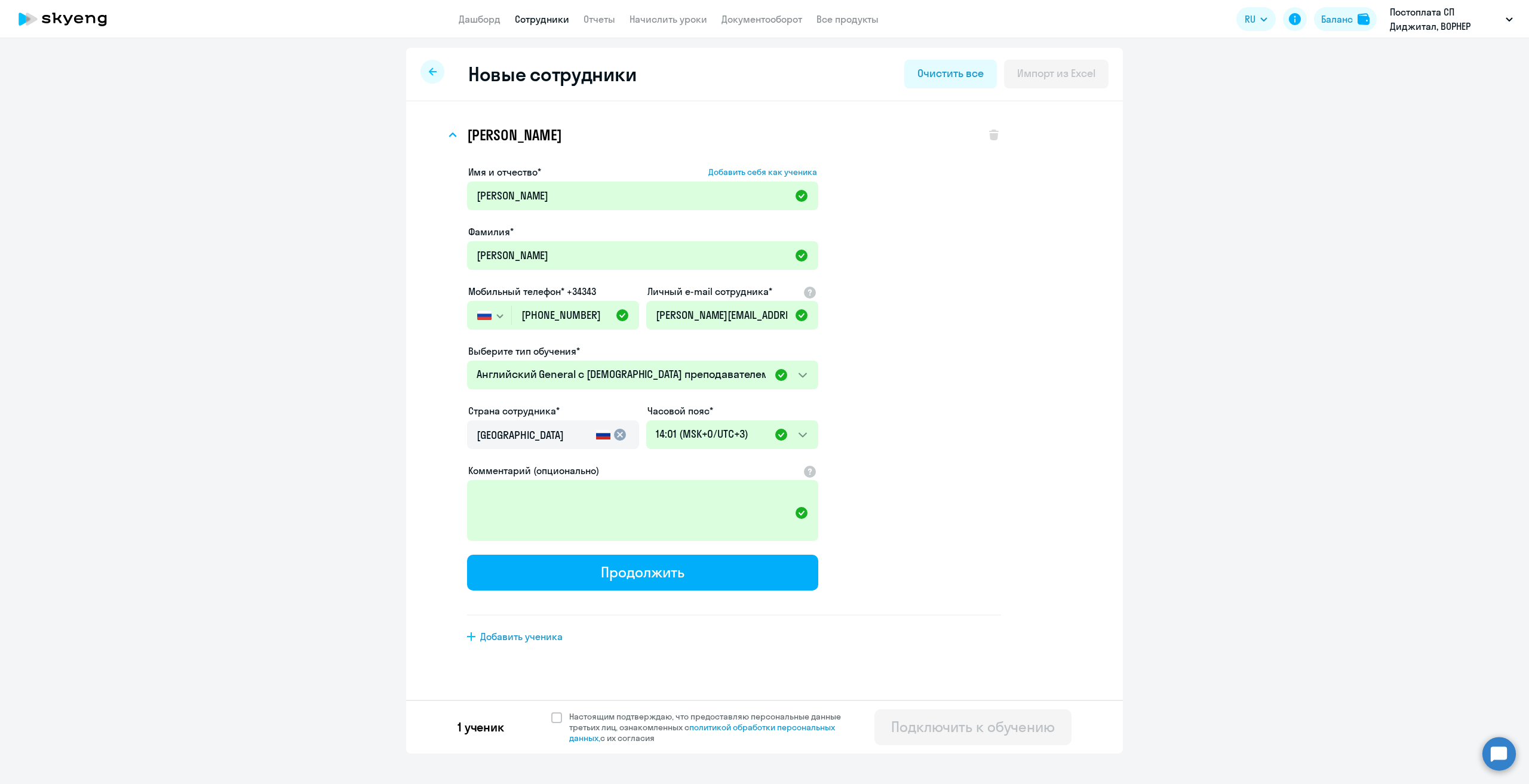
click at [669, 670] on div "[PERSON_NAME] Имя и отчество* Добавить себя как ученика [PERSON_NAME]* [PERSON_…" at bounding box center [764, 410] width 717 height 617
